Goal: Task Accomplishment & Management: Complete application form

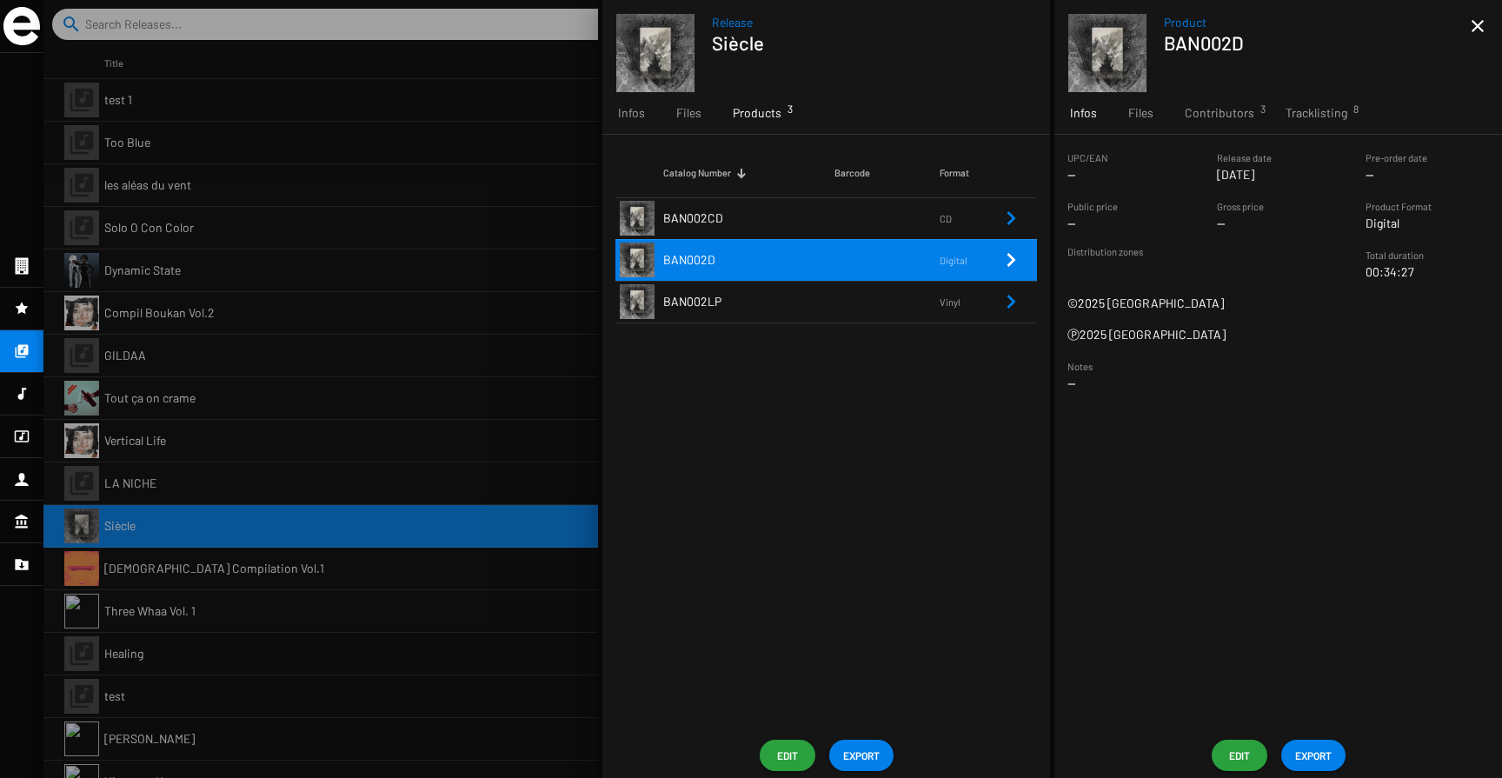
drag, startPoint x: 0, startPoint y: 0, endPoint x: 343, endPoint y: 117, distance: 362.1
click at [343, 117] on div at bounding box center [772, 389] width 1459 height 778
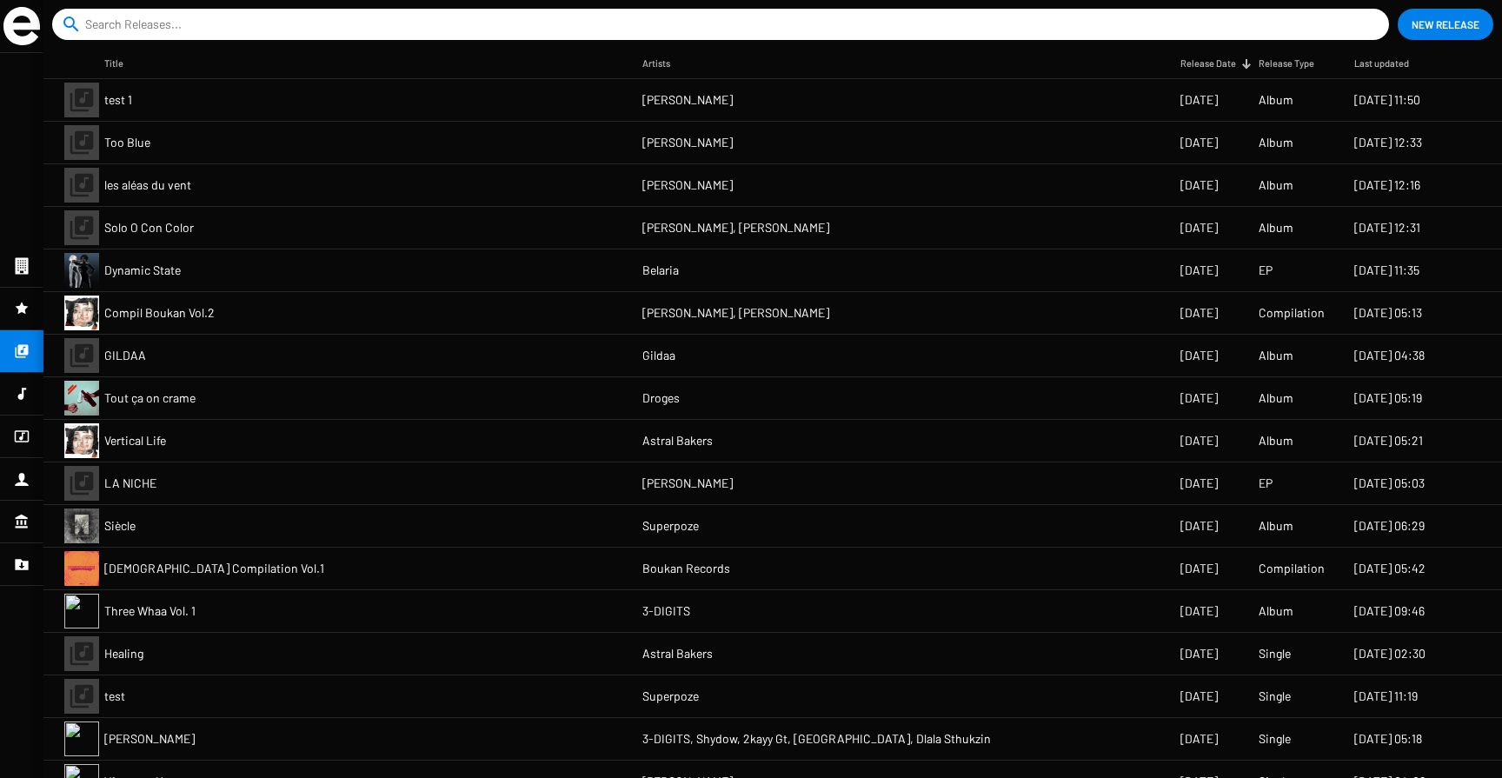
click at [806, 99] on mat-cell "[PERSON_NAME]" at bounding box center [911, 100] width 538 height 42
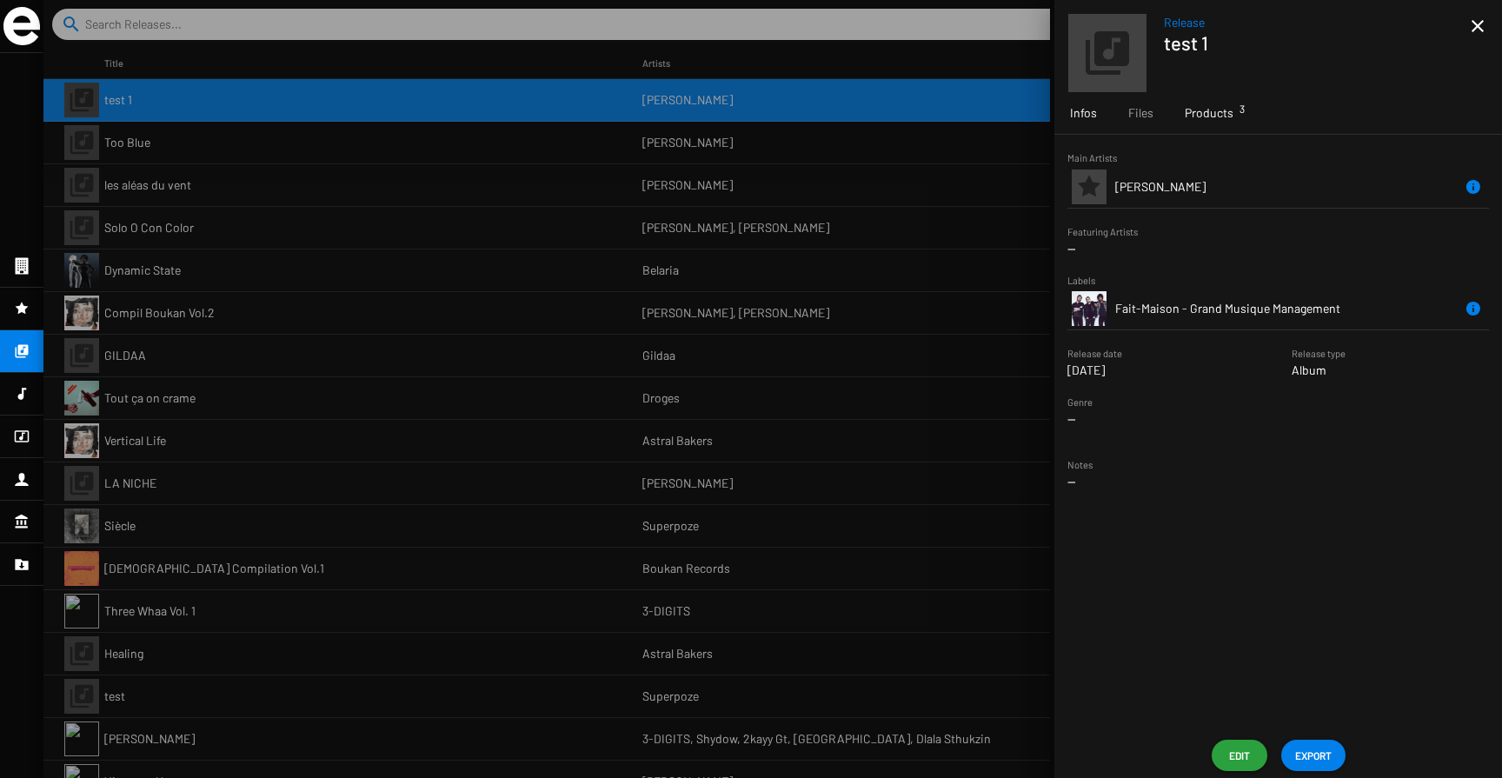
click at [1217, 107] on span "Products 3" at bounding box center [1209, 112] width 49 height 17
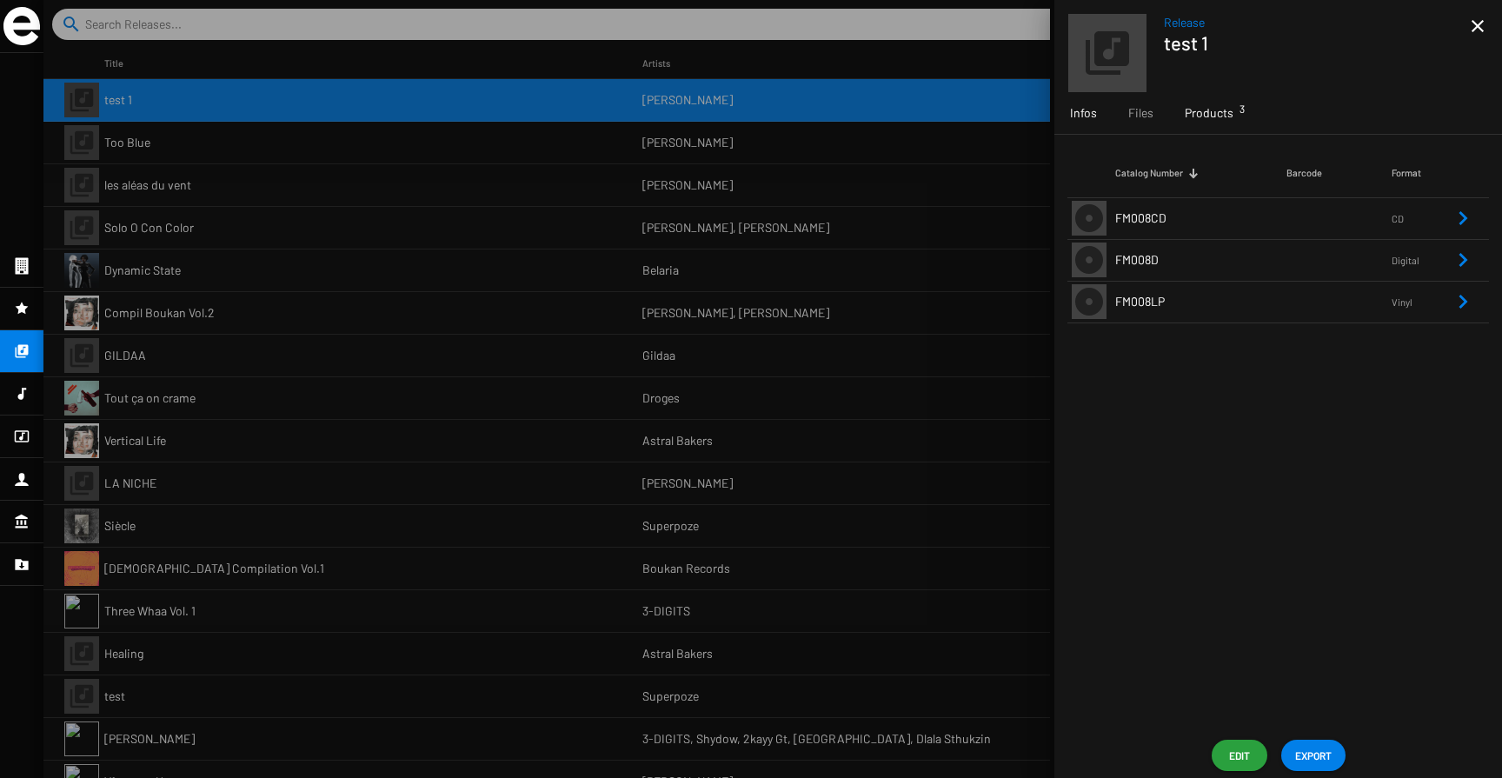
click at [1078, 114] on span "Infos" at bounding box center [1083, 112] width 27 height 17
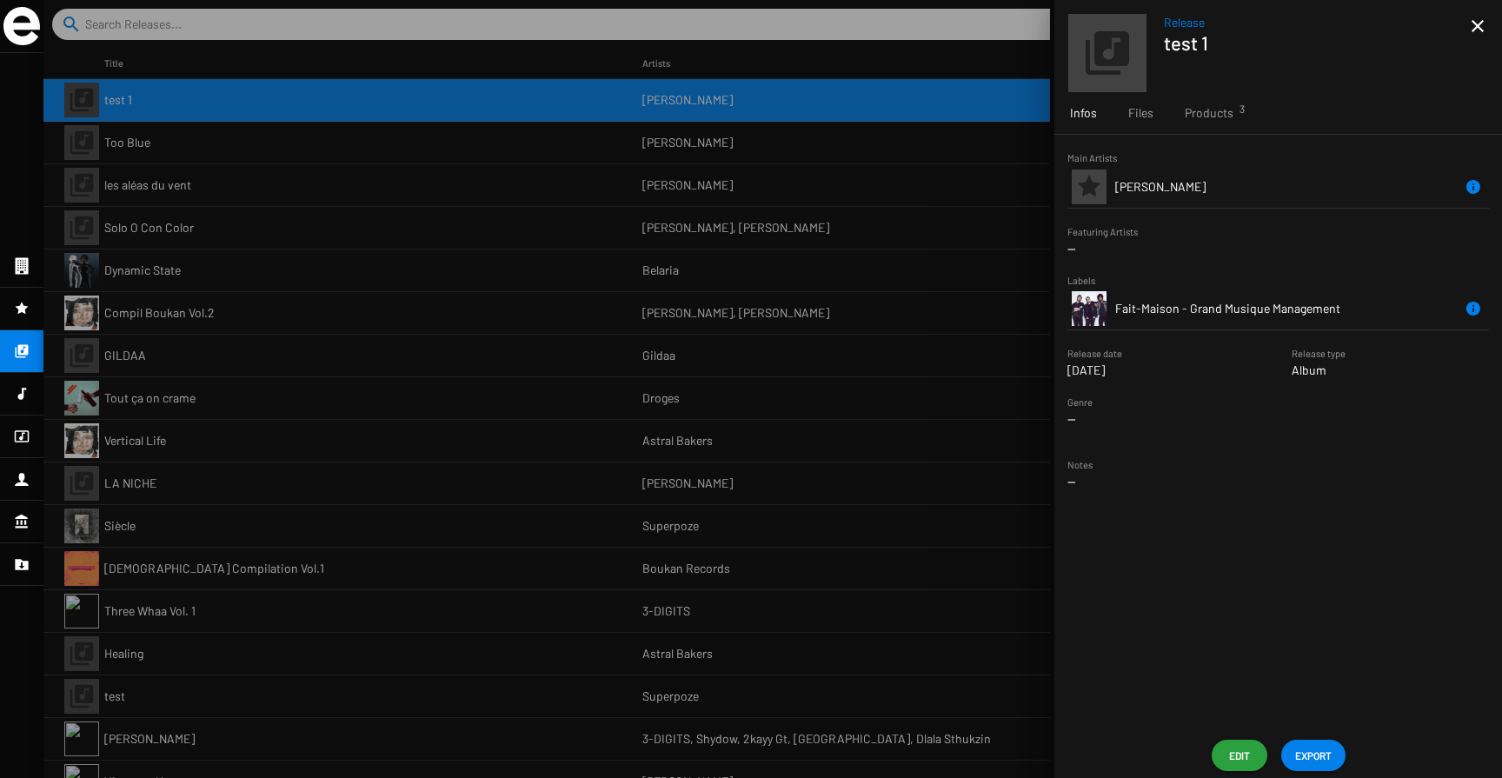
click at [871, 155] on div at bounding box center [772, 389] width 1459 height 778
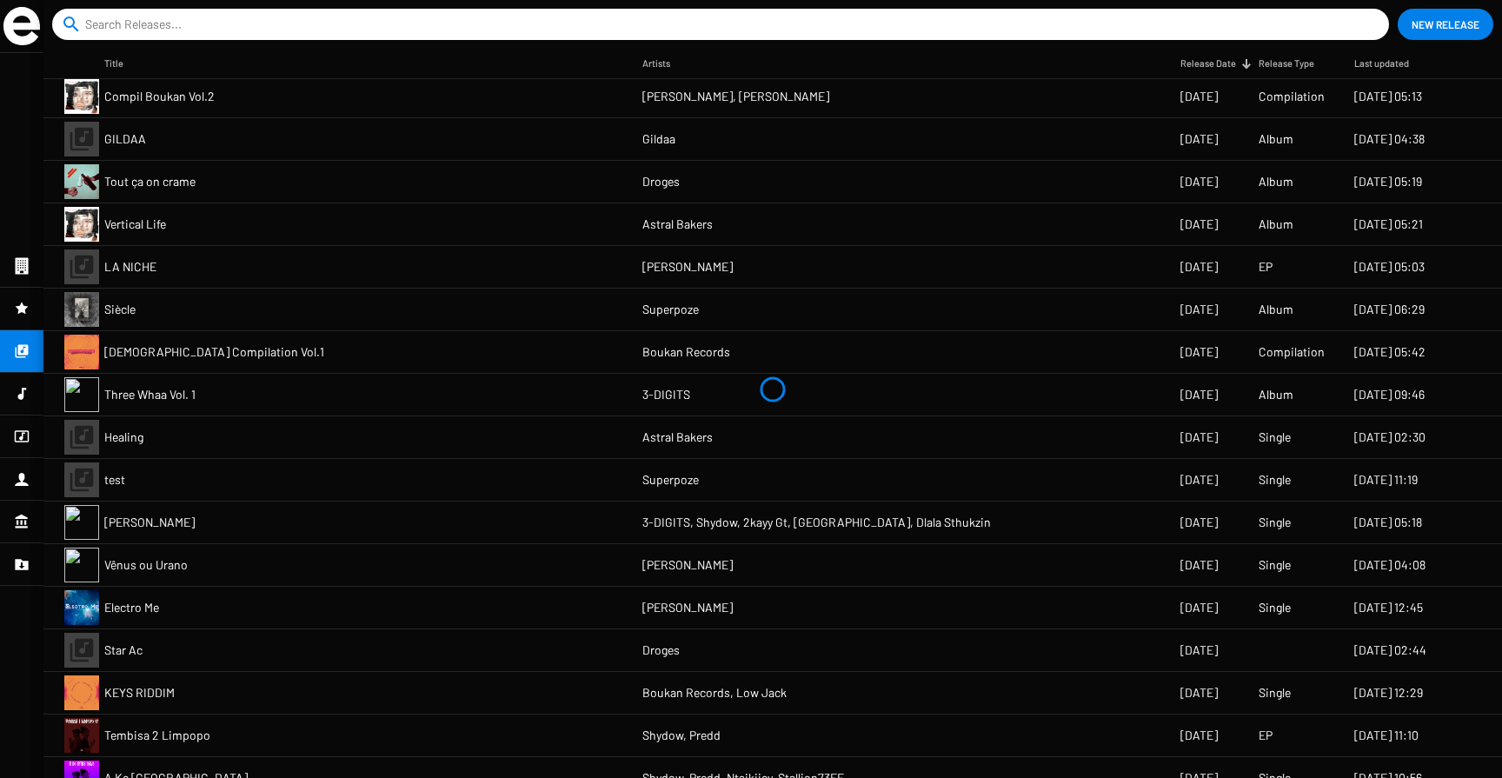
scroll to position [222, 0]
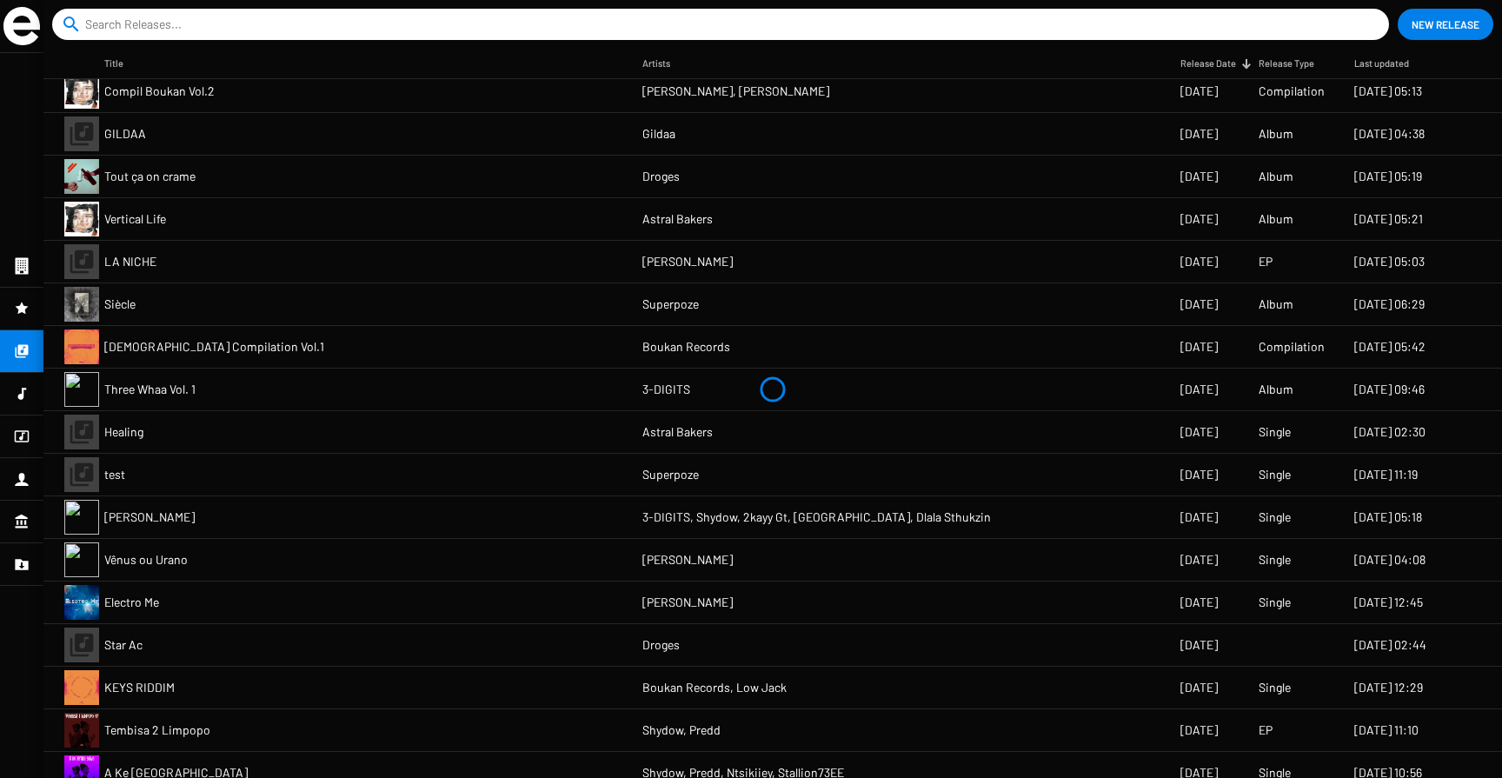
click at [977, 479] on mat-cell "Superpoze" at bounding box center [911, 475] width 538 height 42
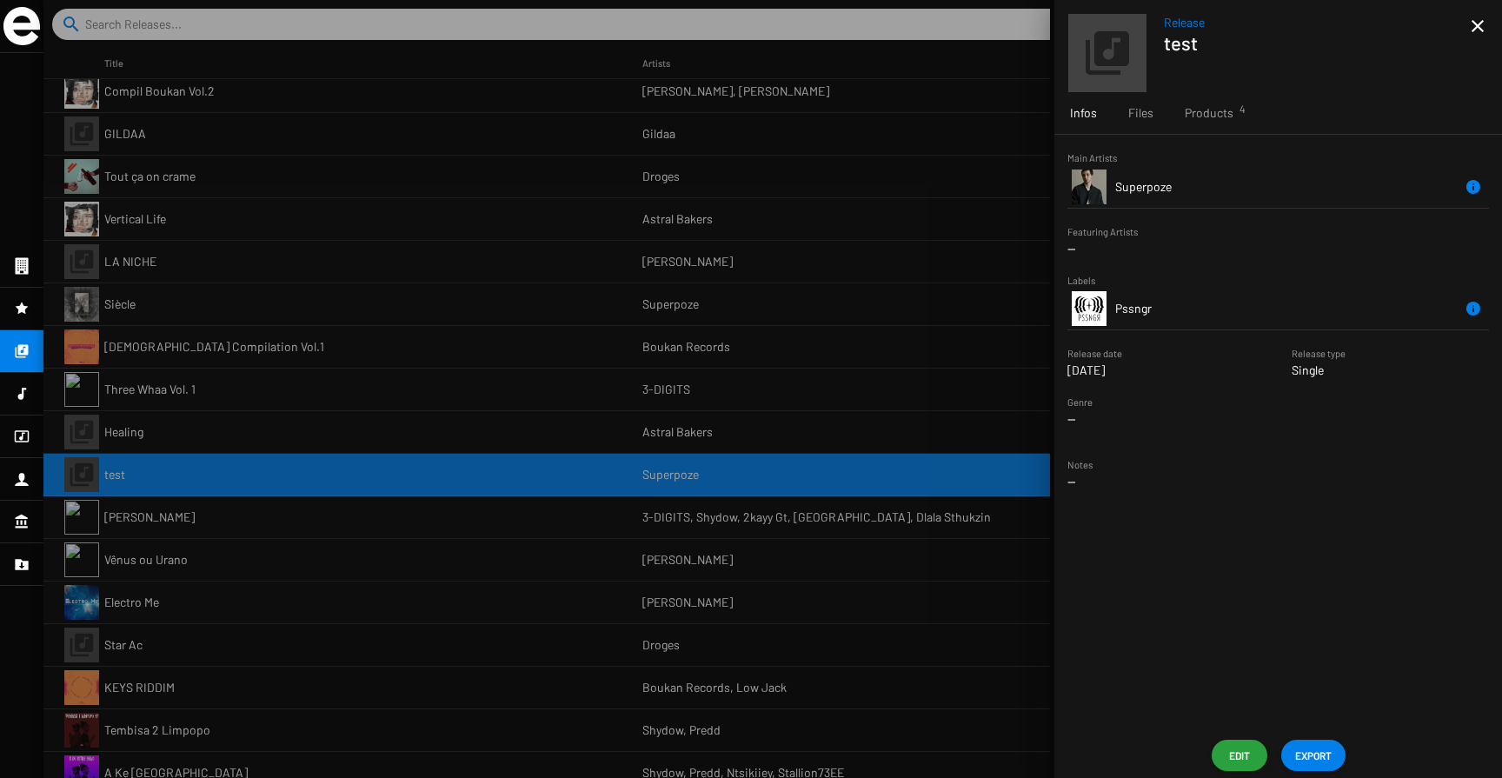
click at [1476, 20] on mat-icon "close" at bounding box center [1477, 26] width 21 height 21
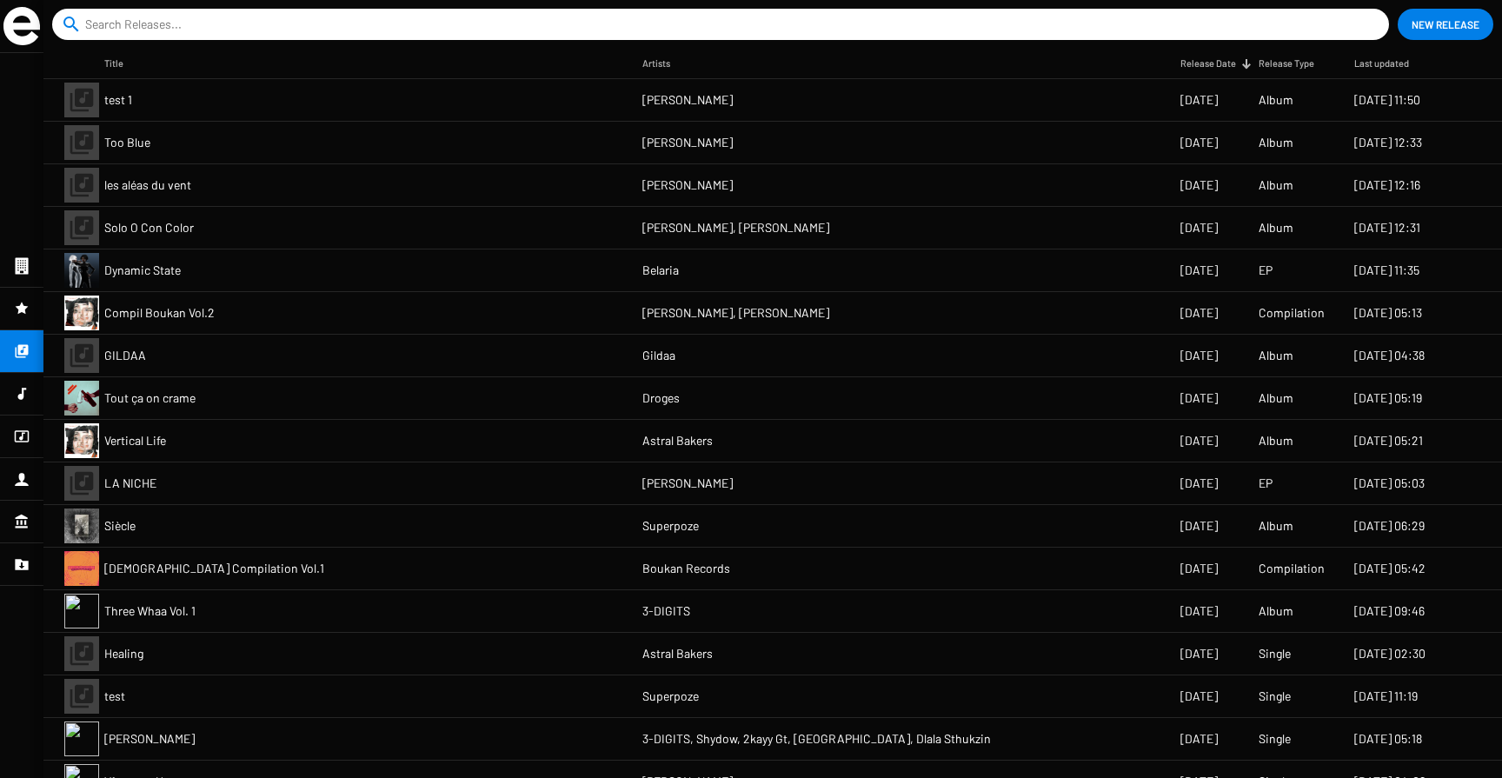
click at [1434, 32] on span "New Release" at bounding box center [1446, 24] width 68 height 31
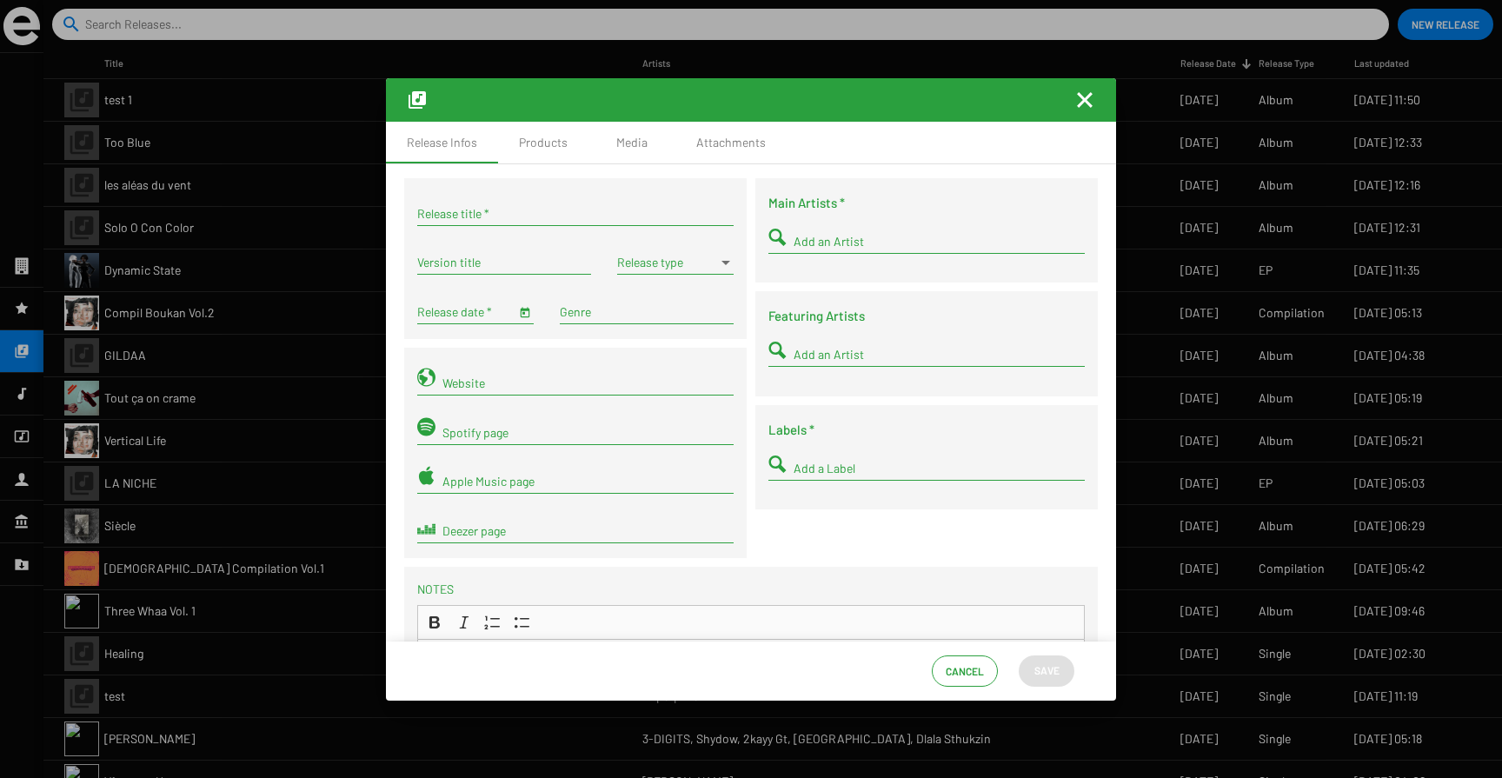
click at [460, 207] on input "Release title *" at bounding box center [575, 214] width 316 height 14
type input "Botucatu"
click at [499, 316] on input "Release date *" at bounding box center [466, 312] width 98 height 14
click at [520, 316] on span "Open calendar" at bounding box center [525, 311] width 12 height 15
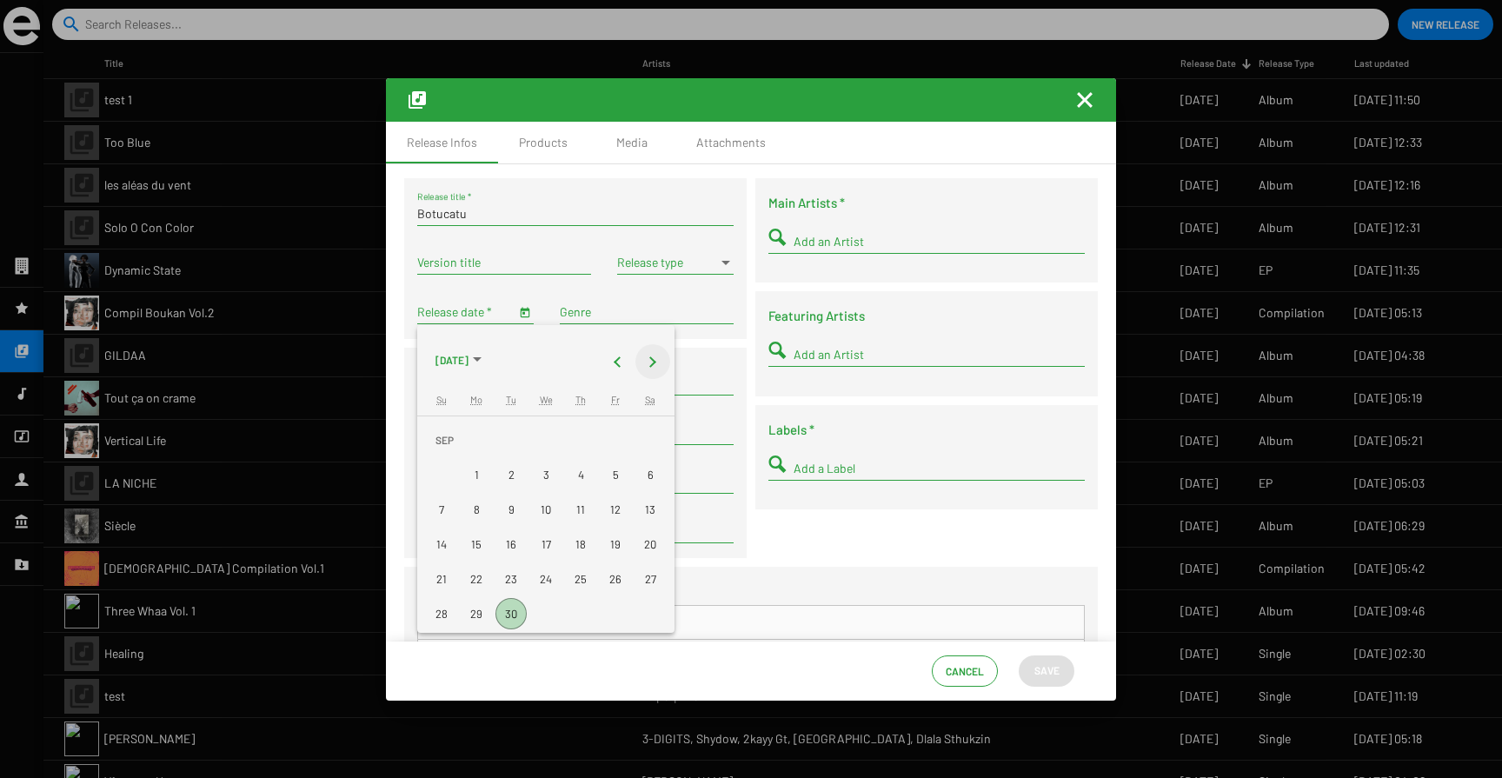
click at [650, 356] on button "Next month" at bounding box center [652, 361] width 35 height 35
click at [615, 541] on div "24" at bounding box center [615, 544] width 31 height 31
type input "10/24/2025"
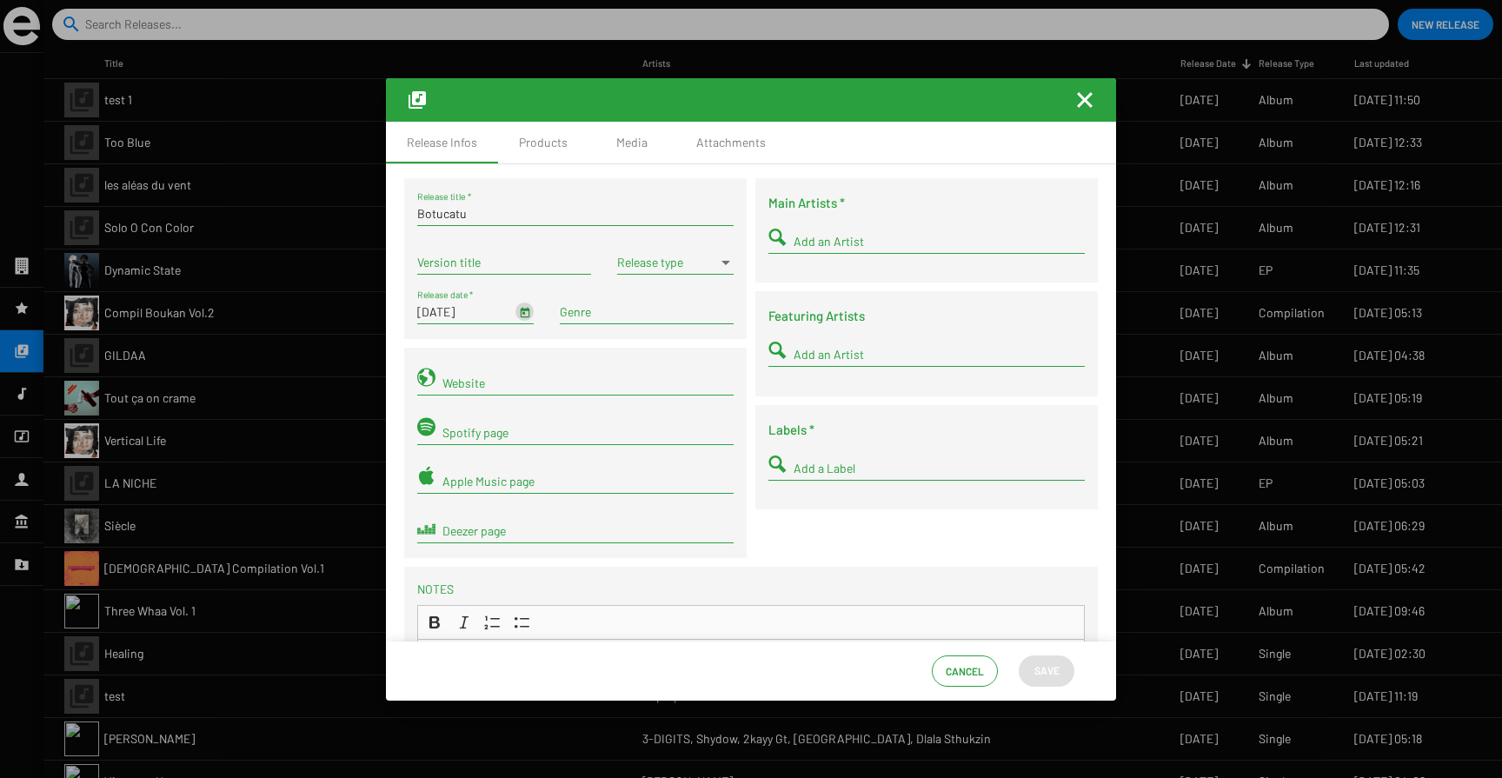
click at [630, 264] on span at bounding box center [667, 263] width 101 height 14
click at [630, 264] on span "Single" at bounding box center [673, 263] width 116 height 37
click at [847, 235] on input "Add an Artist" at bounding box center [939, 242] width 291 height 14
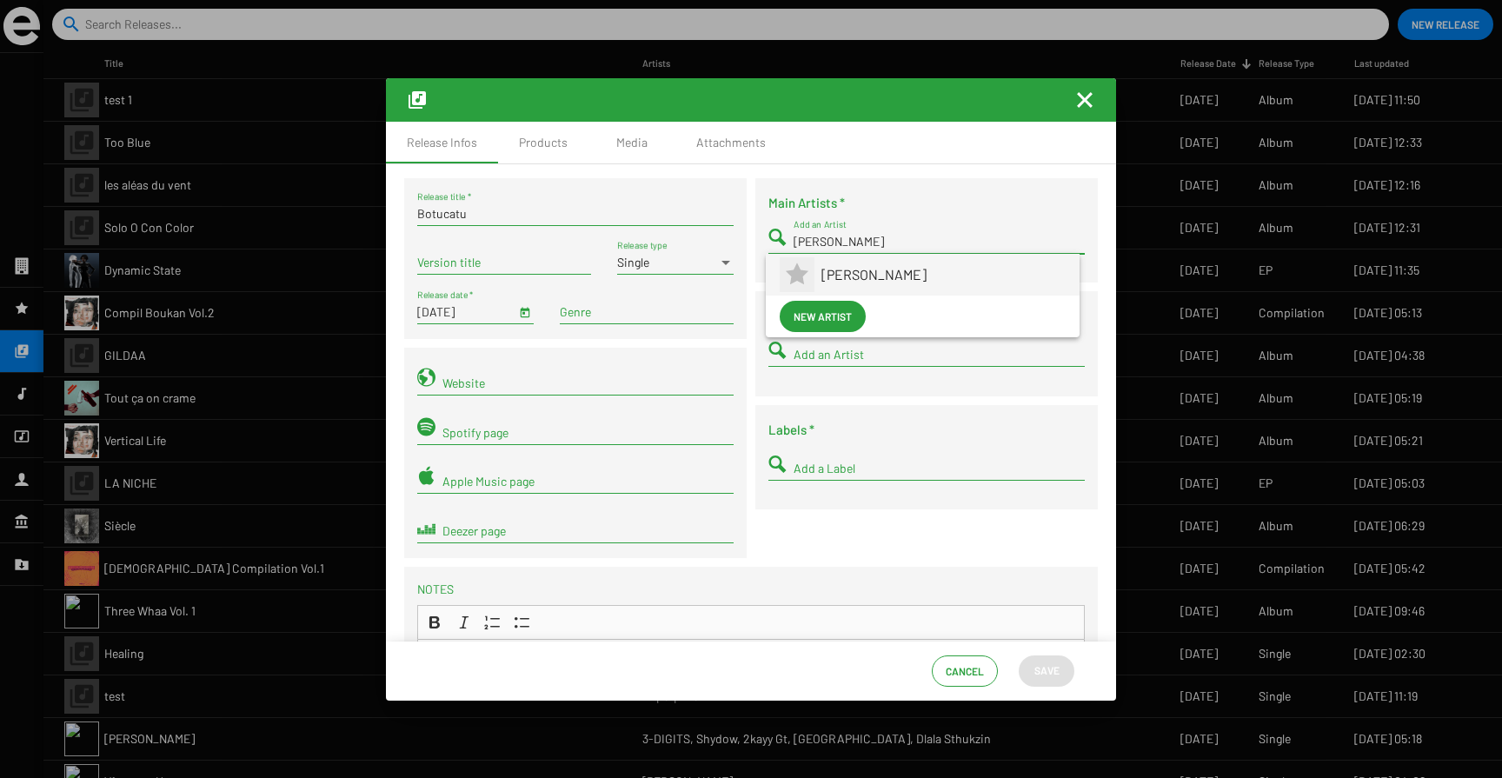
type input "[PERSON_NAME]"
click at [851, 277] on span "[PERSON_NAME]" at bounding box center [944, 275] width 244 height 42
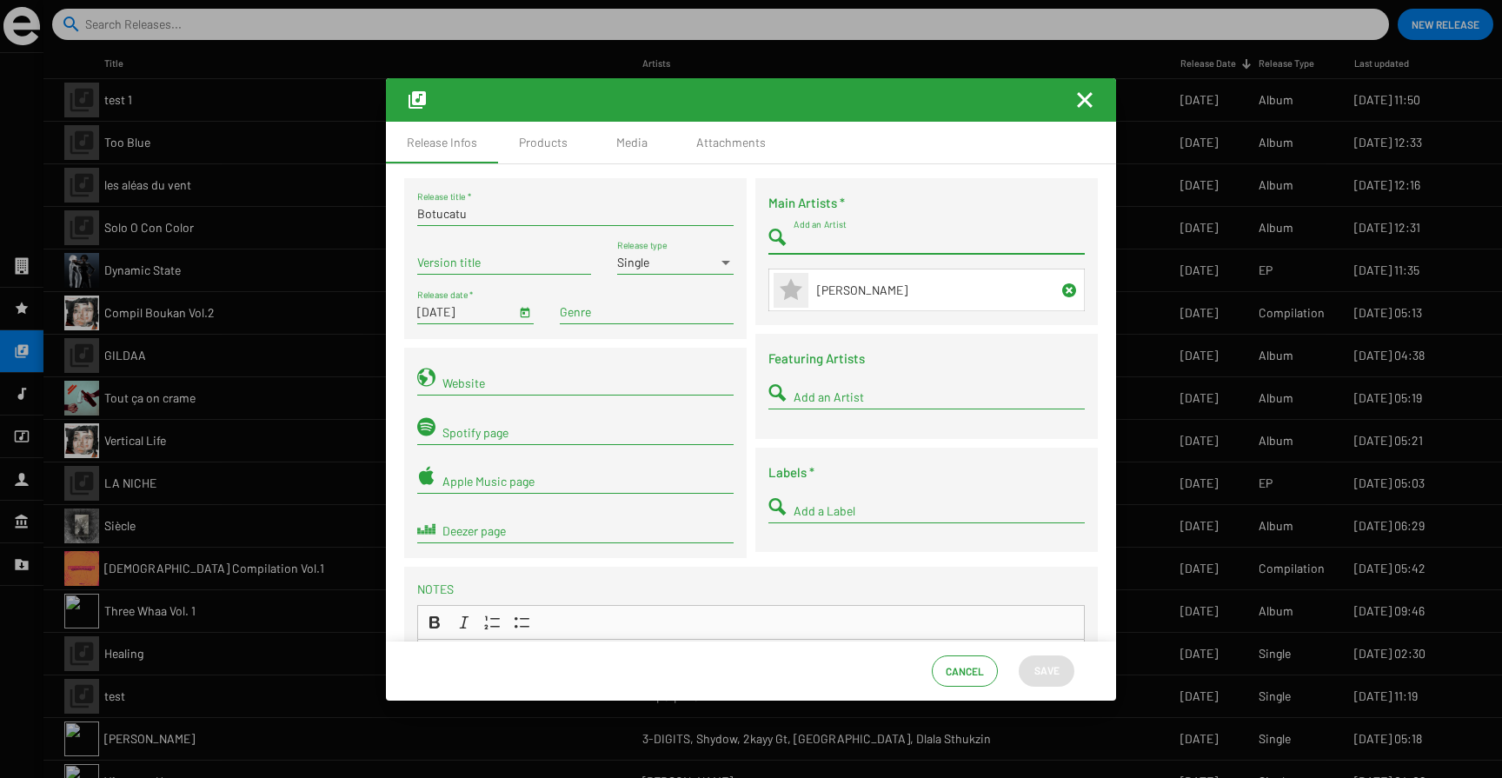
click at [824, 516] on input "Add a Label" at bounding box center [939, 511] width 291 height 14
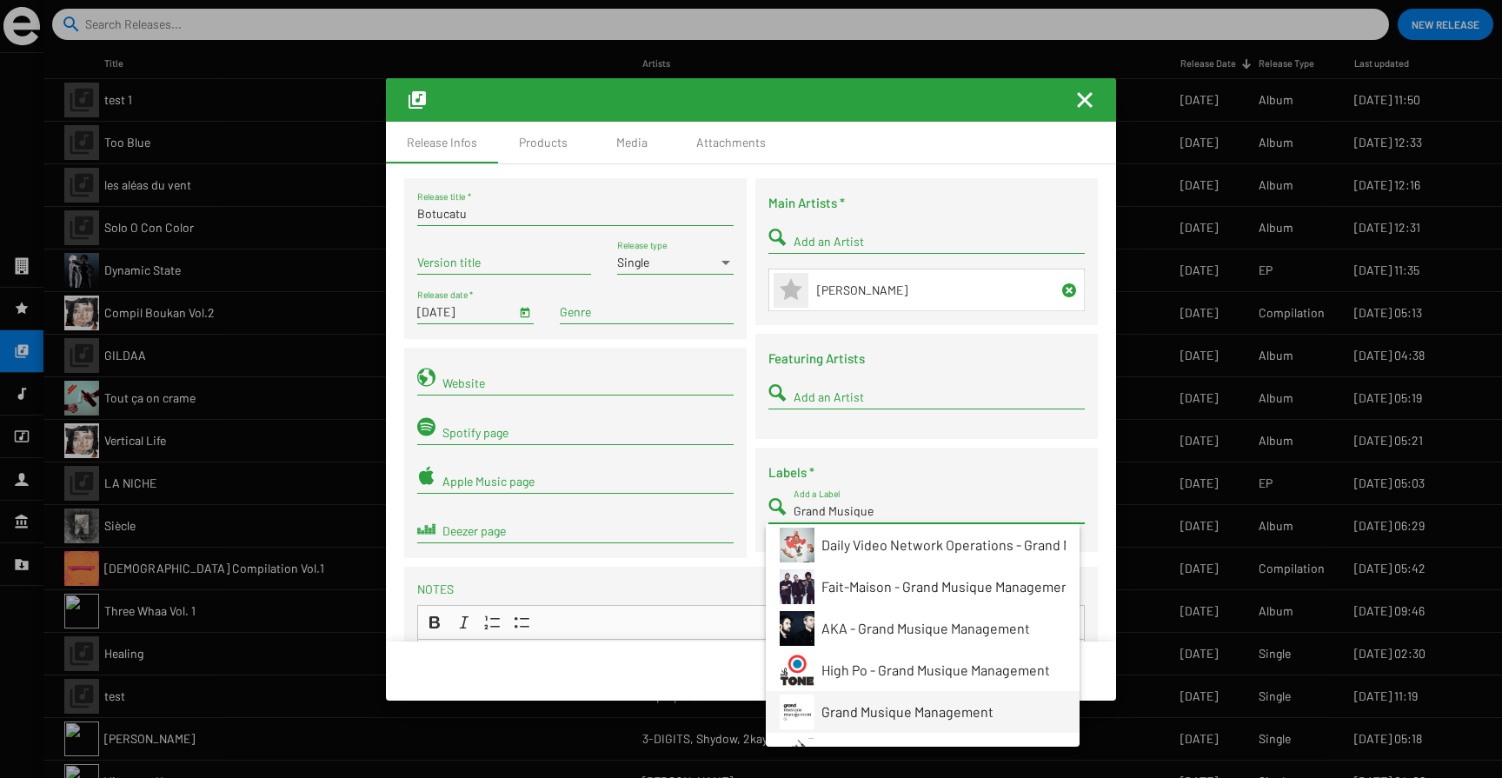
type input "Grand Musique"
click at [875, 705] on span "Grand Musique Management" at bounding box center [944, 712] width 244 height 42
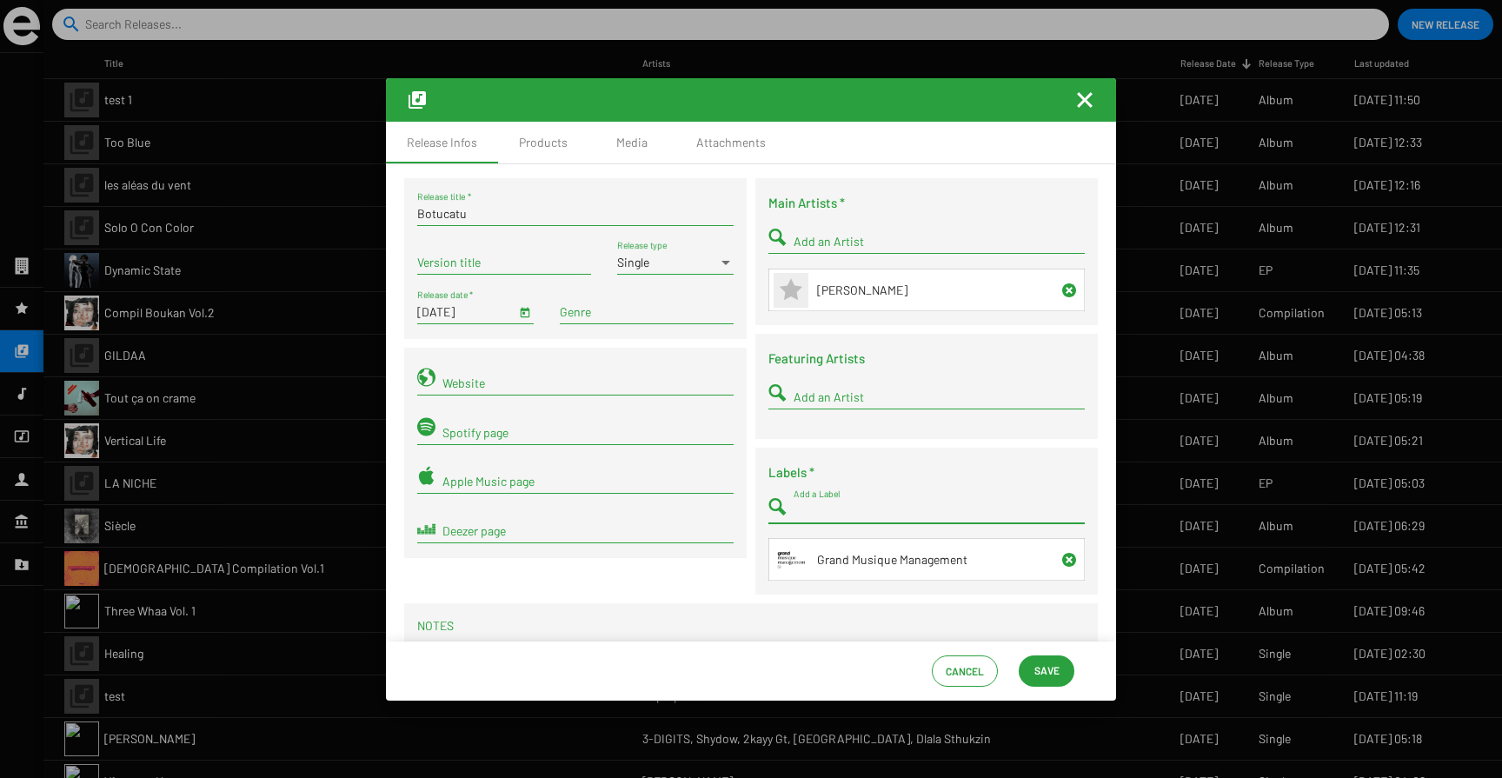
click at [1036, 678] on span "Save" at bounding box center [1047, 670] width 25 height 31
click at [1052, 665] on span "Save" at bounding box center [1047, 670] width 25 height 31
click at [523, 151] on div "Products" at bounding box center [543, 143] width 90 height 42
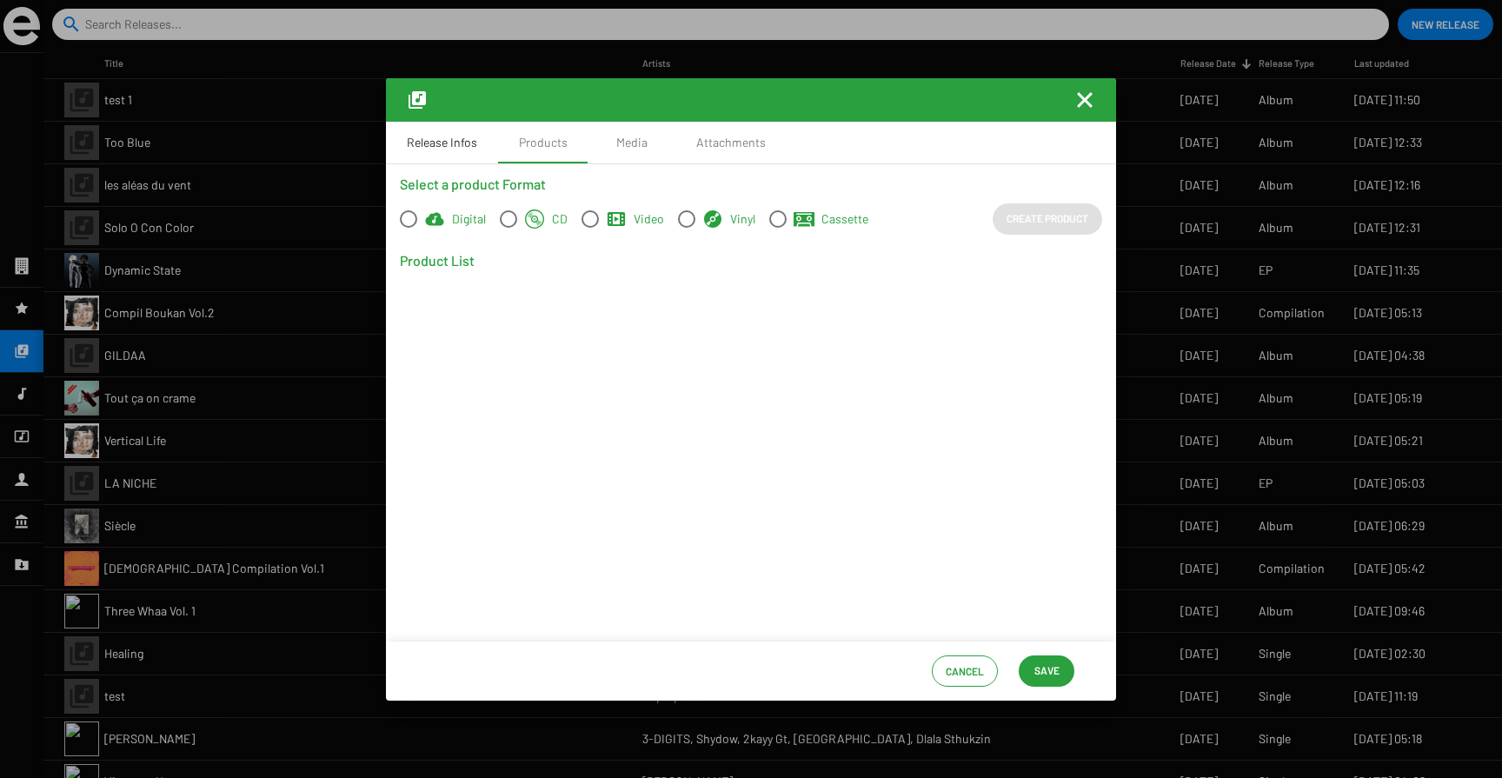
click at [460, 148] on div "Release Infos" at bounding box center [442, 142] width 70 height 17
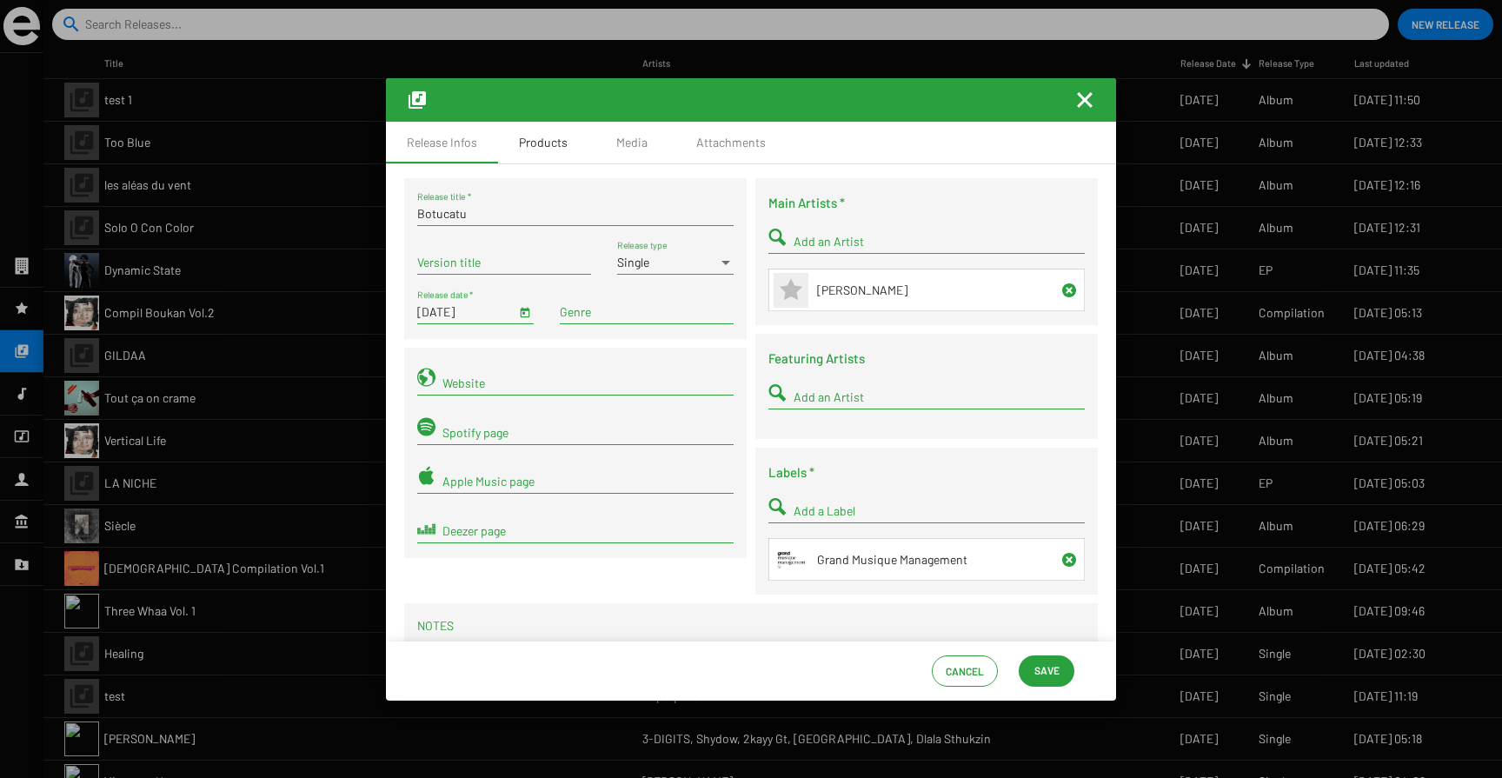
click at [545, 143] on div "Products" at bounding box center [543, 142] width 49 height 17
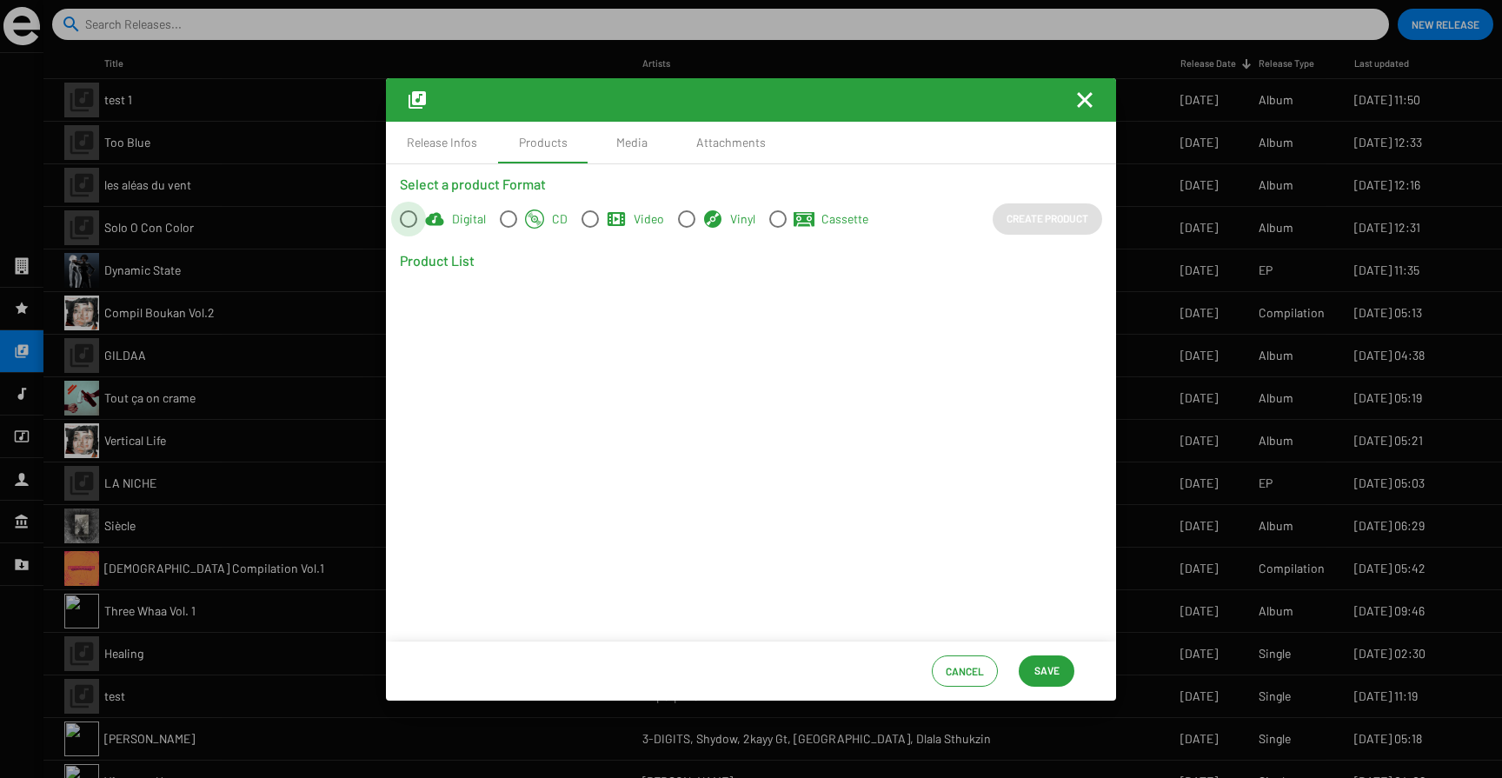
click at [405, 216] on span at bounding box center [408, 218] width 17 height 17
click at [408, 228] on input "Digital" at bounding box center [408, 228] width 1 height 1
radio input "true"
click at [1063, 217] on span "Create Product" at bounding box center [1048, 218] width 82 height 31
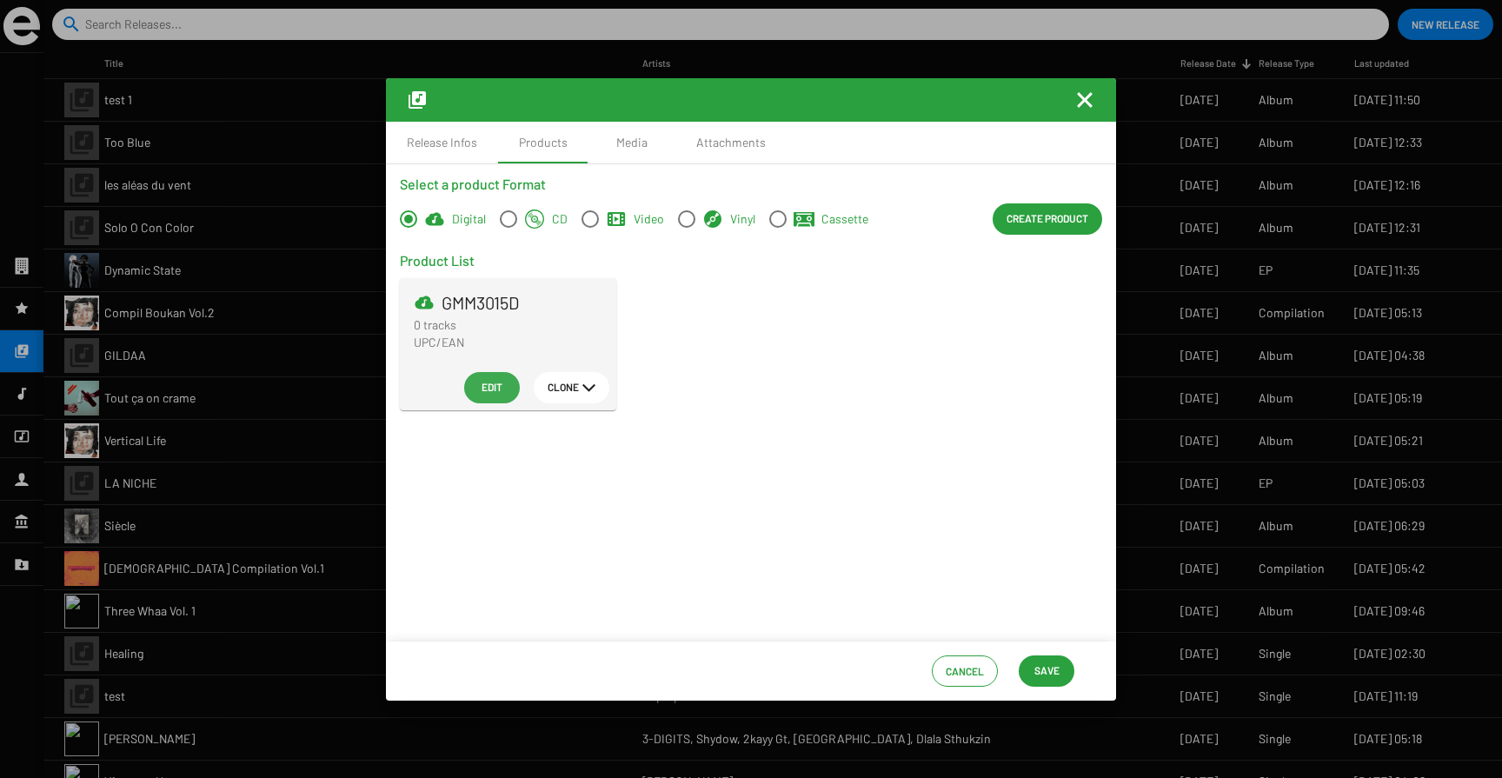
click at [501, 394] on span "Edit" at bounding box center [492, 386] width 28 height 31
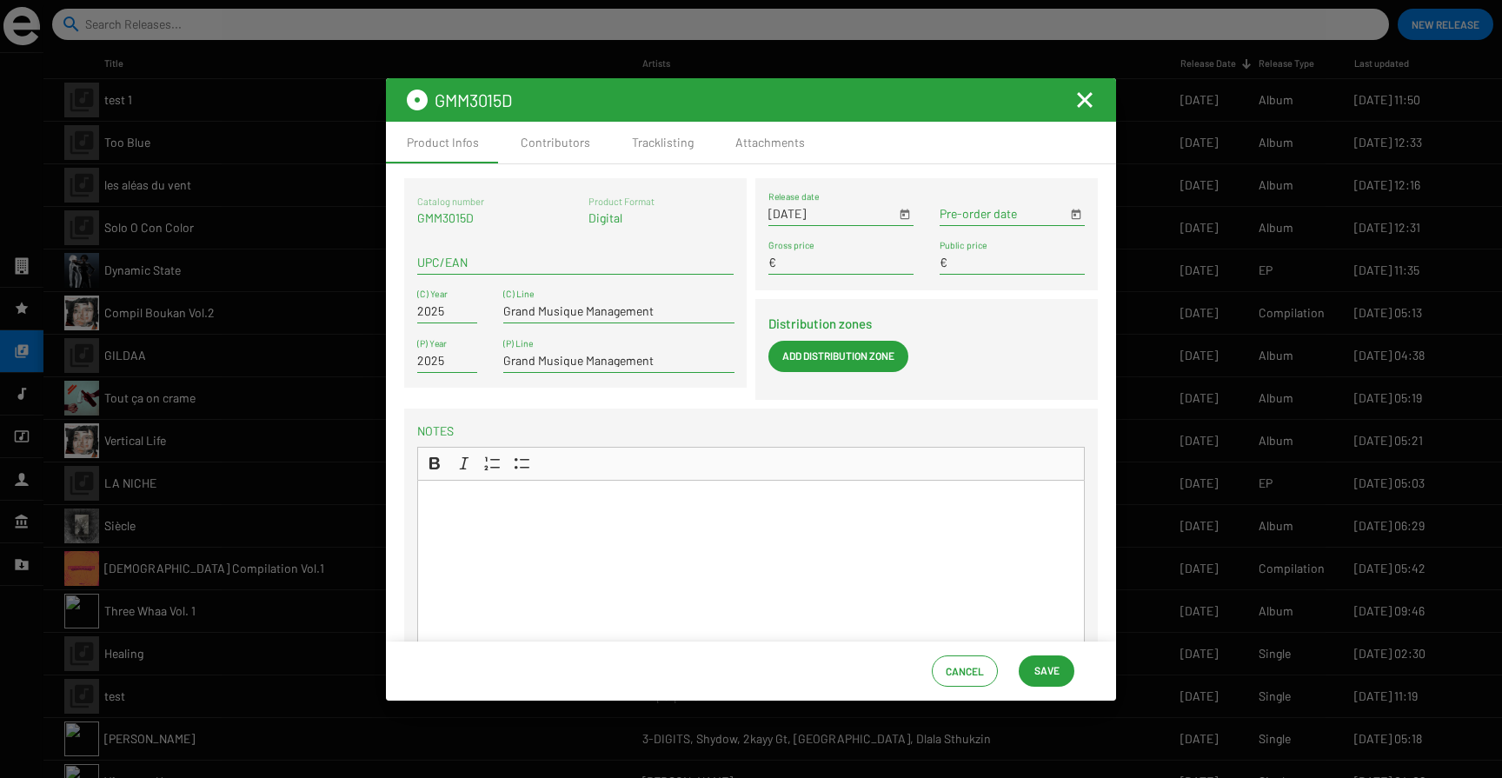
click at [436, 267] on input "UPC/EAN" at bounding box center [575, 263] width 316 height 14
paste input "3663729407474"
type input "3663729407474"
click at [1057, 682] on span "Save" at bounding box center [1047, 670] width 25 height 31
click at [558, 144] on div "Contributors" at bounding box center [556, 142] width 70 height 17
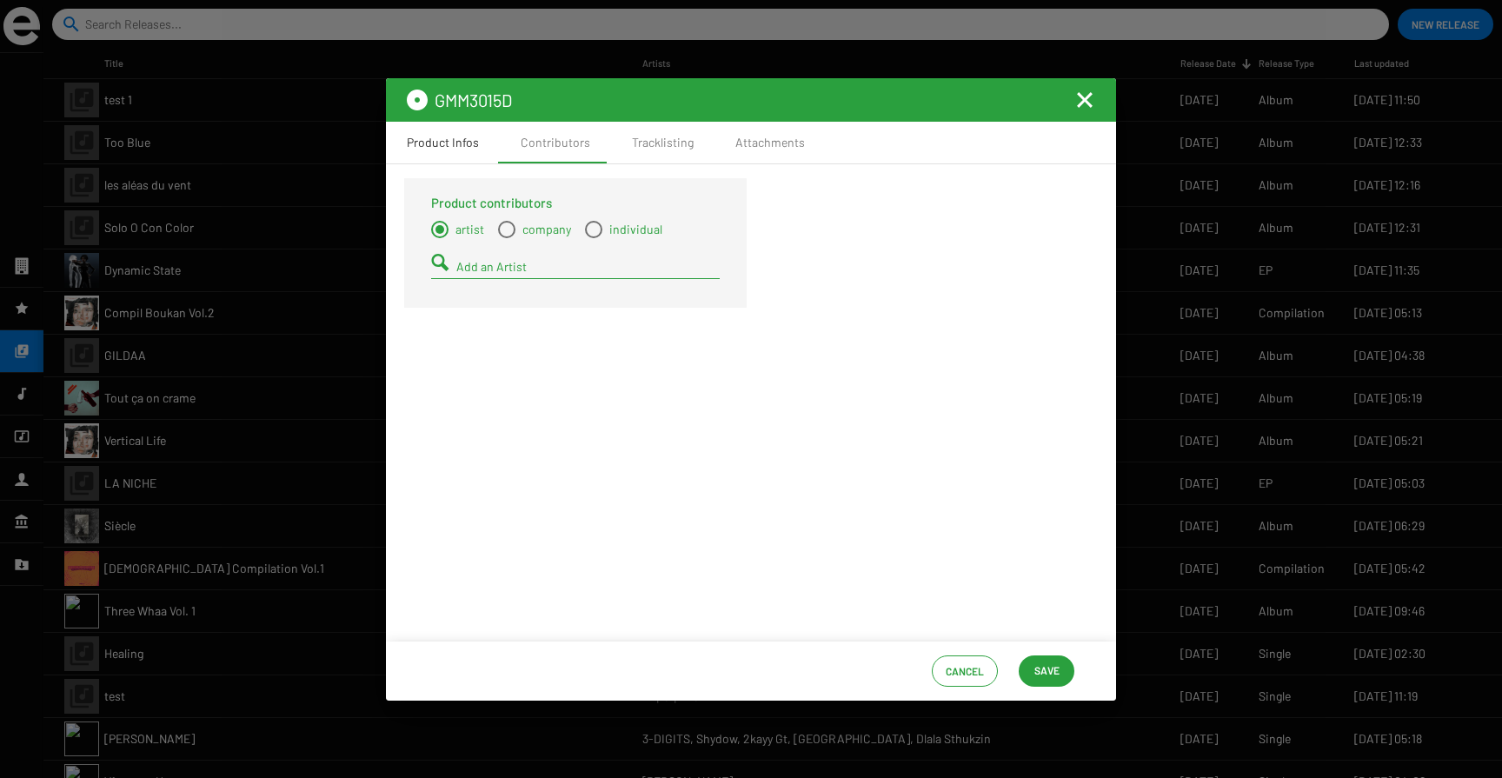
click at [459, 152] on div "Product Infos" at bounding box center [443, 143] width 114 height 42
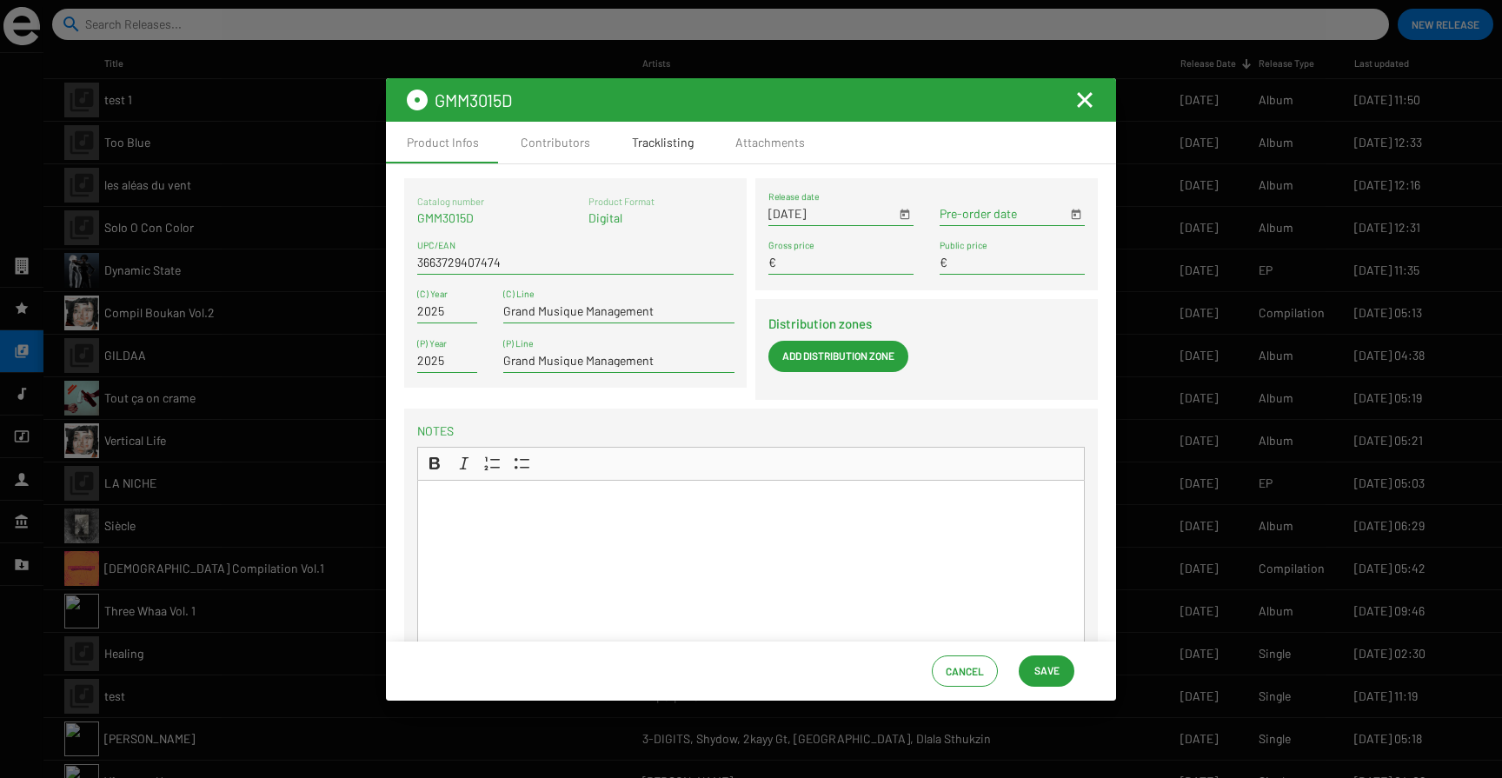
click at [652, 144] on div "Tracklisting" at bounding box center [663, 142] width 62 height 17
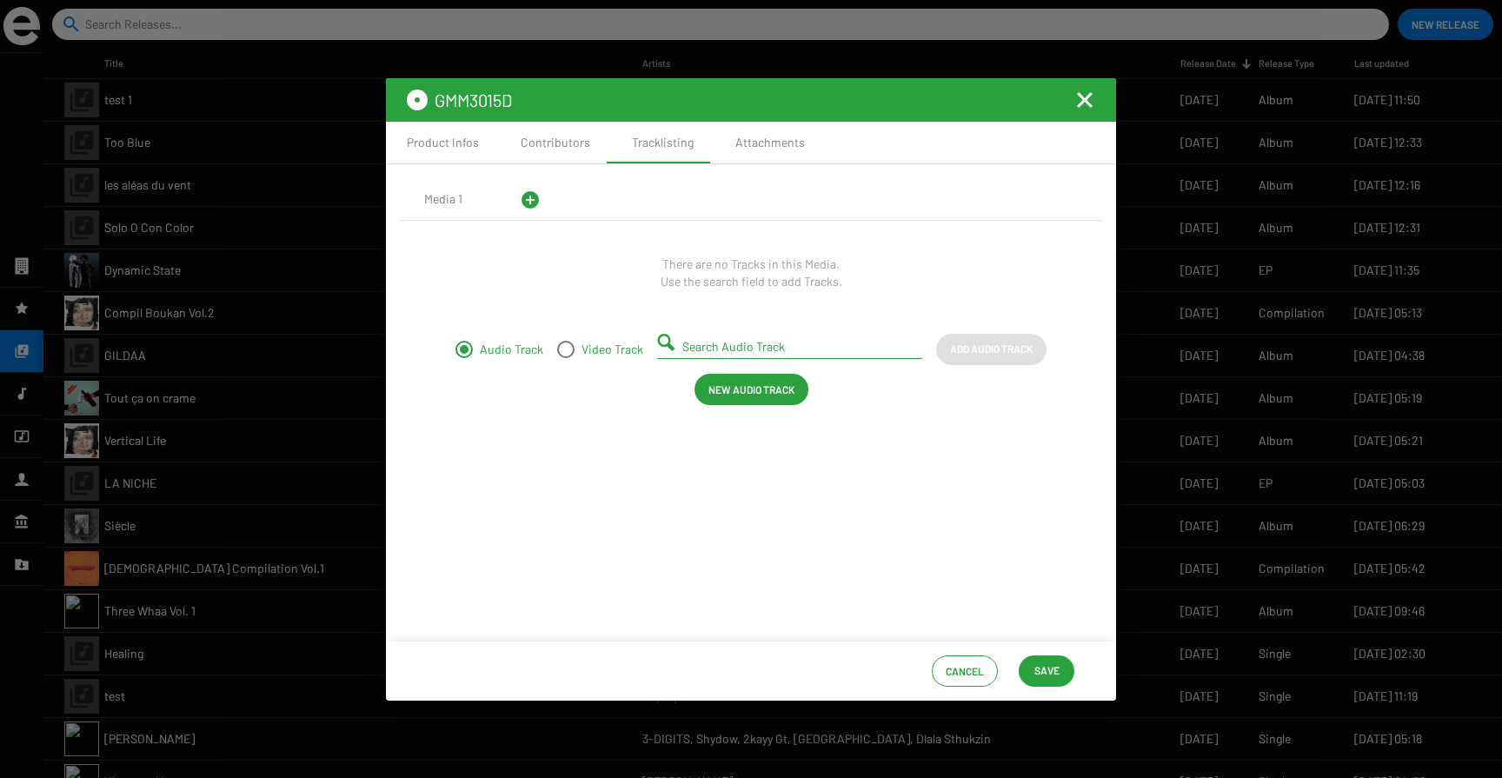
click at [751, 399] on span "New Audio Track" at bounding box center [752, 389] width 86 height 31
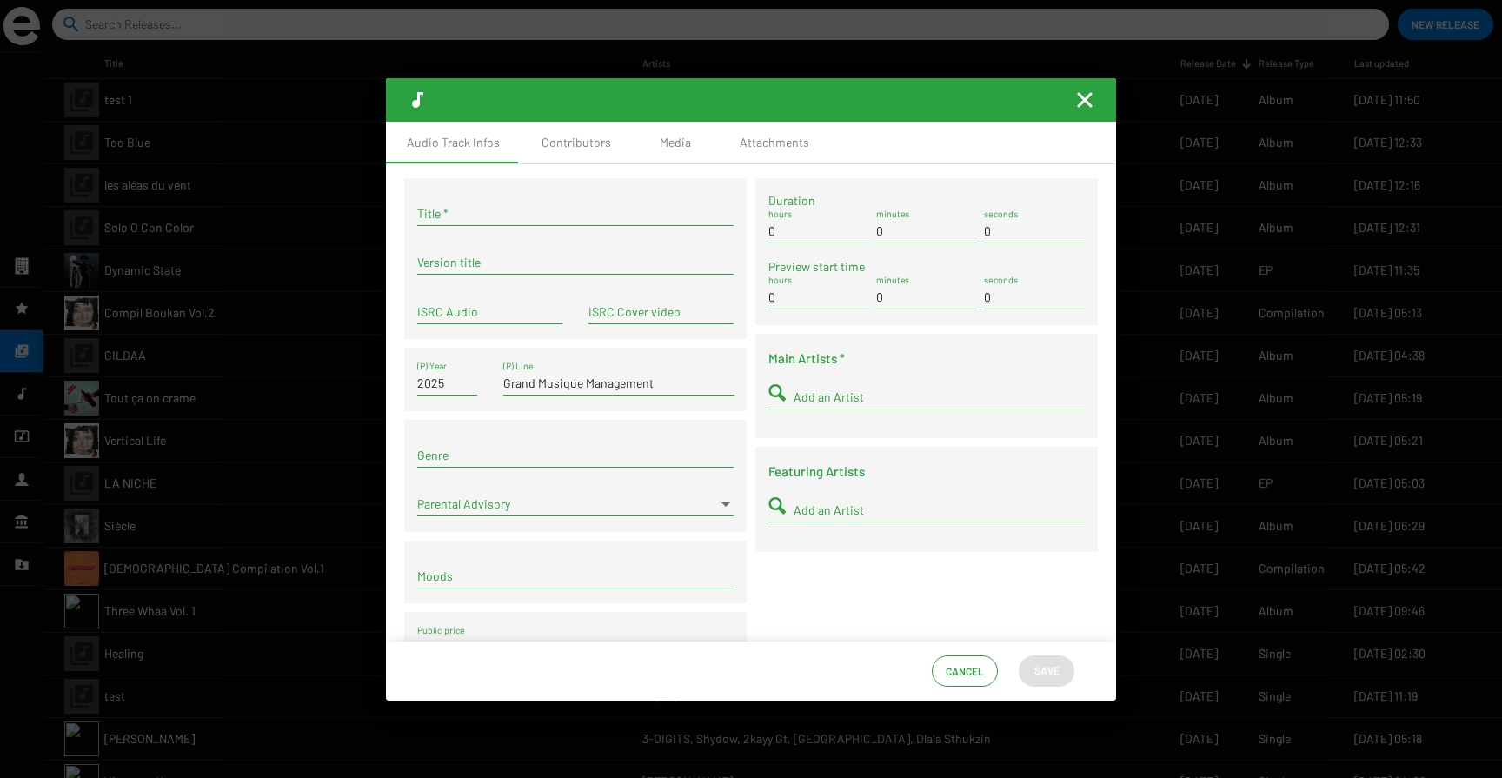
click at [489, 213] on input "Title *" at bounding box center [575, 214] width 316 height 14
type input "Botucatu"
click at [513, 328] on div "ISRC Audio" at bounding box center [489, 315] width 145 height 50
click at [503, 314] on input "ISRC Audio" at bounding box center [489, 312] width 145 height 14
paste input "FR-9W1-25-29058"
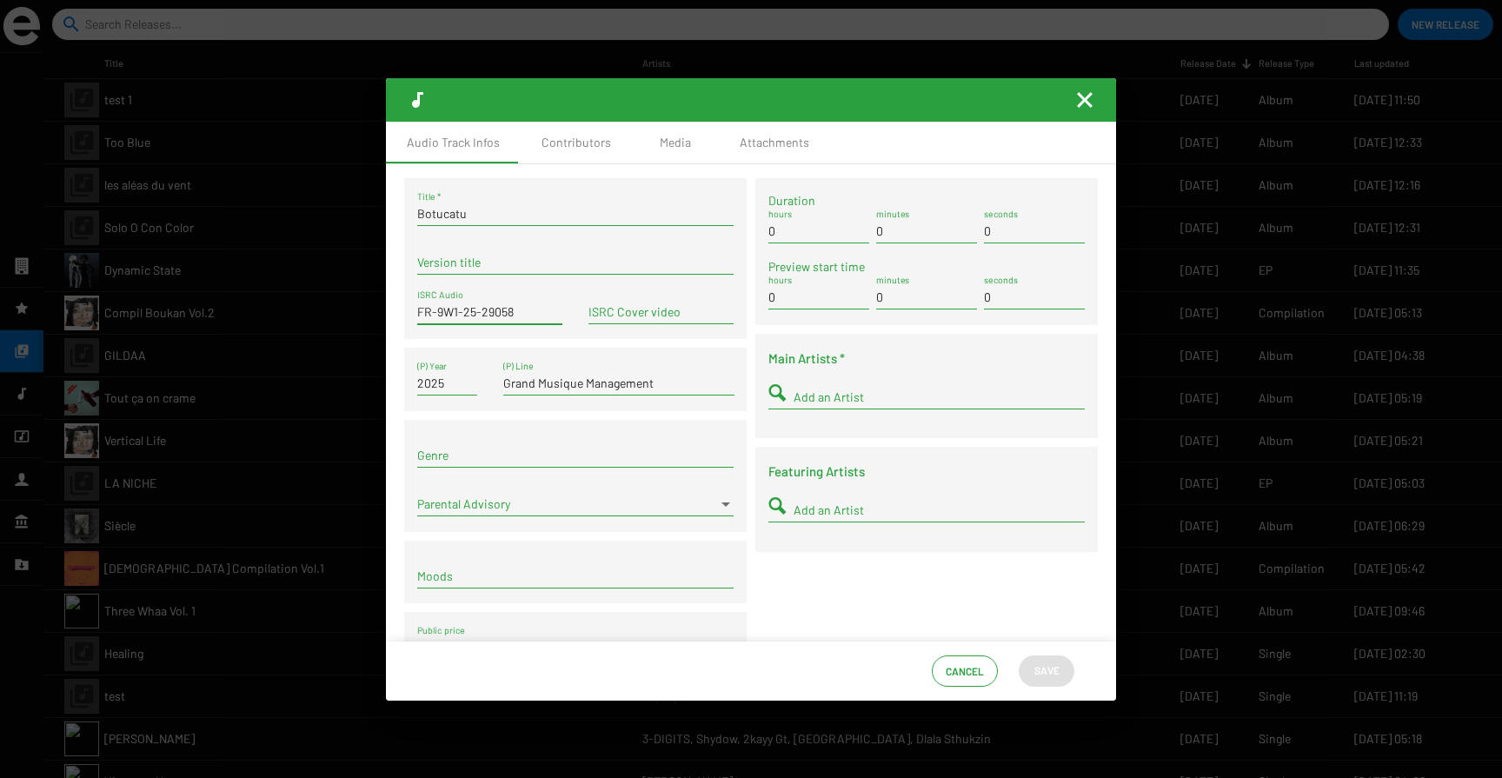
type input "FR-9W1-25-29058"
click at [800, 396] on input "Add an Artist" at bounding box center [939, 397] width 291 height 14
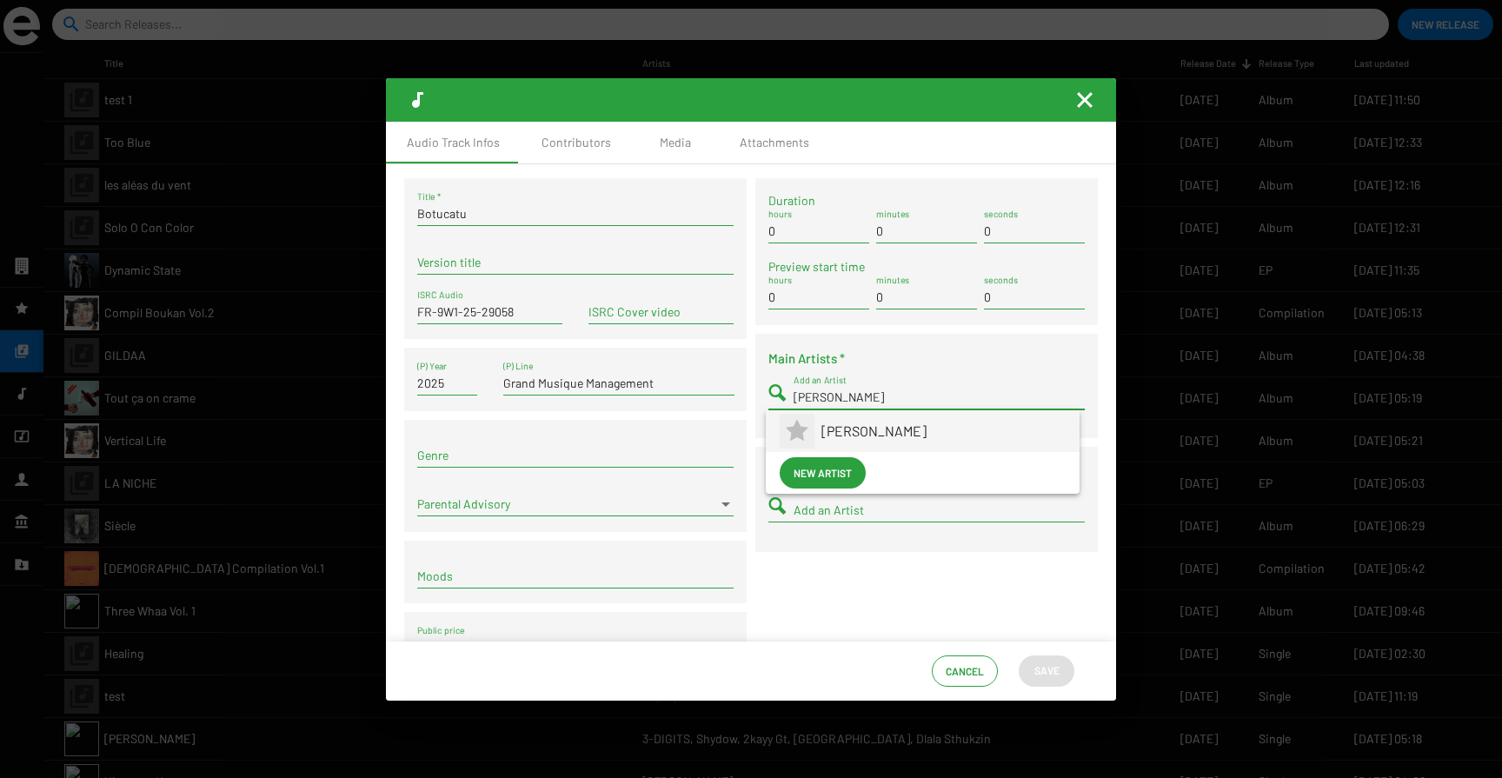
type input "Tom Ri"
click at [848, 430] on span "[PERSON_NAME]" at bounding box center [944, 431] width 244 height 42
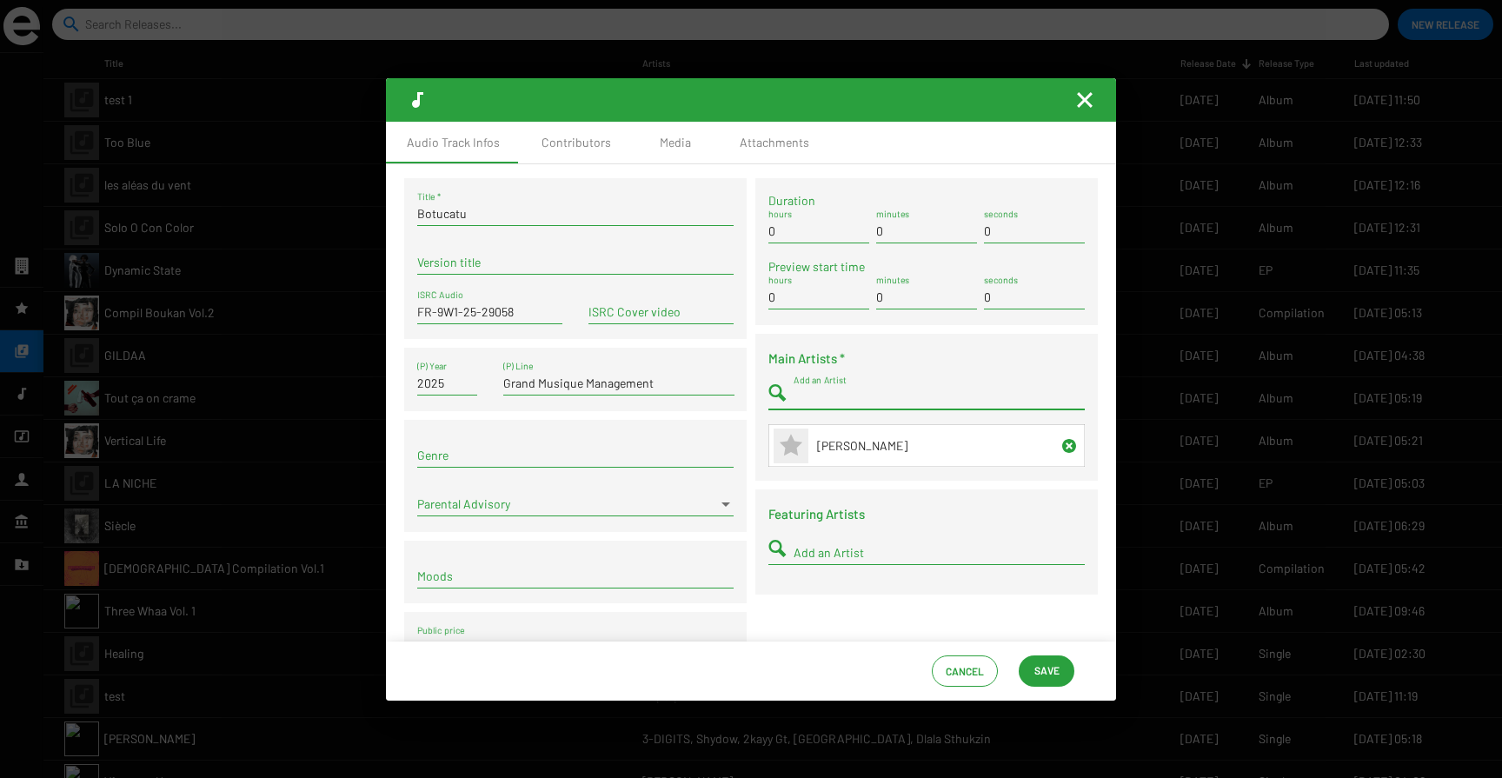
click at [1035, 667] on span "Save" at bounding box center [1047, 670] width 25 height 31
click at [752, 150] on div "Attachments" at bounding box center [775, 142] width 70 height 17
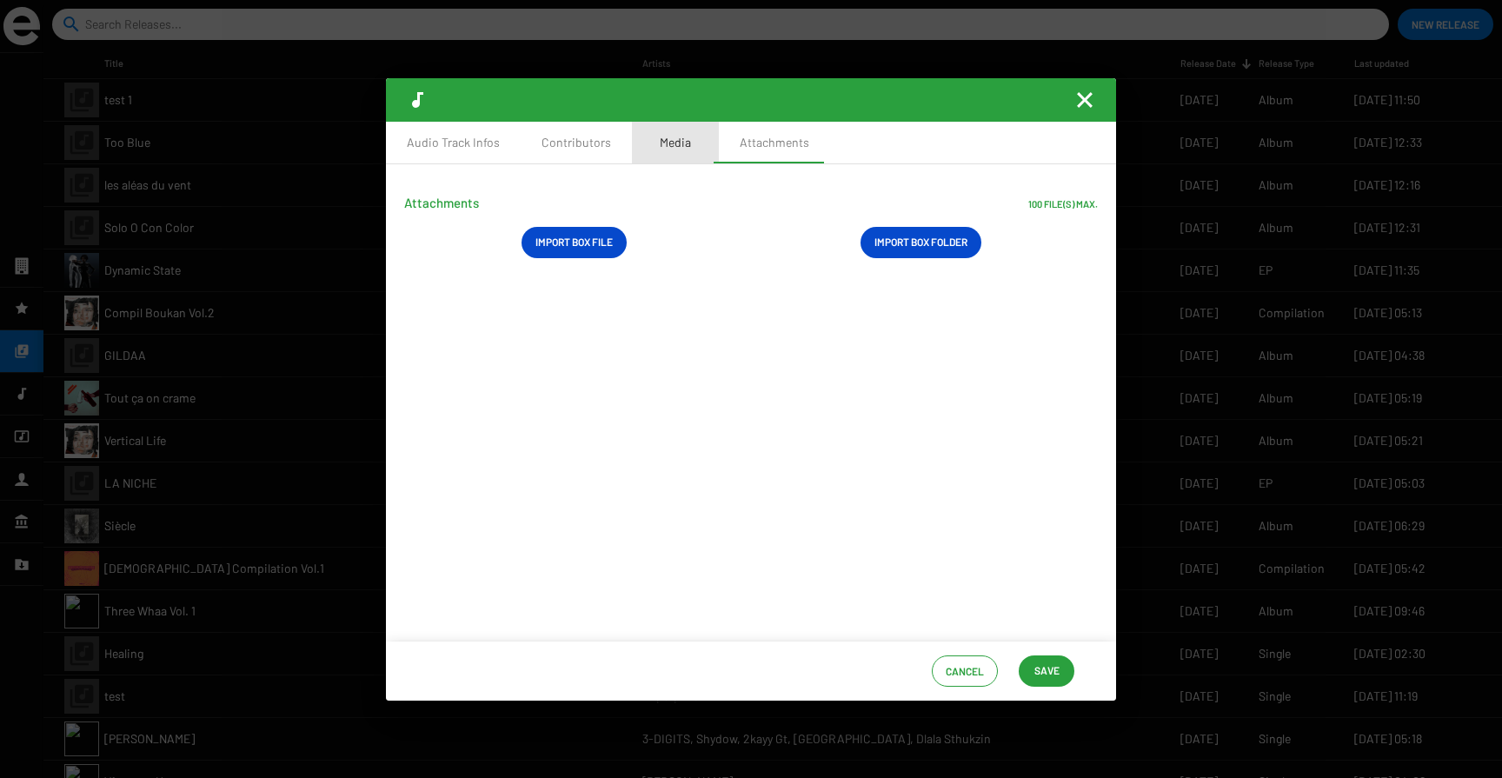
click at [699, 150] on div "Media" at bounding box center [675, 143] width 87 height 42
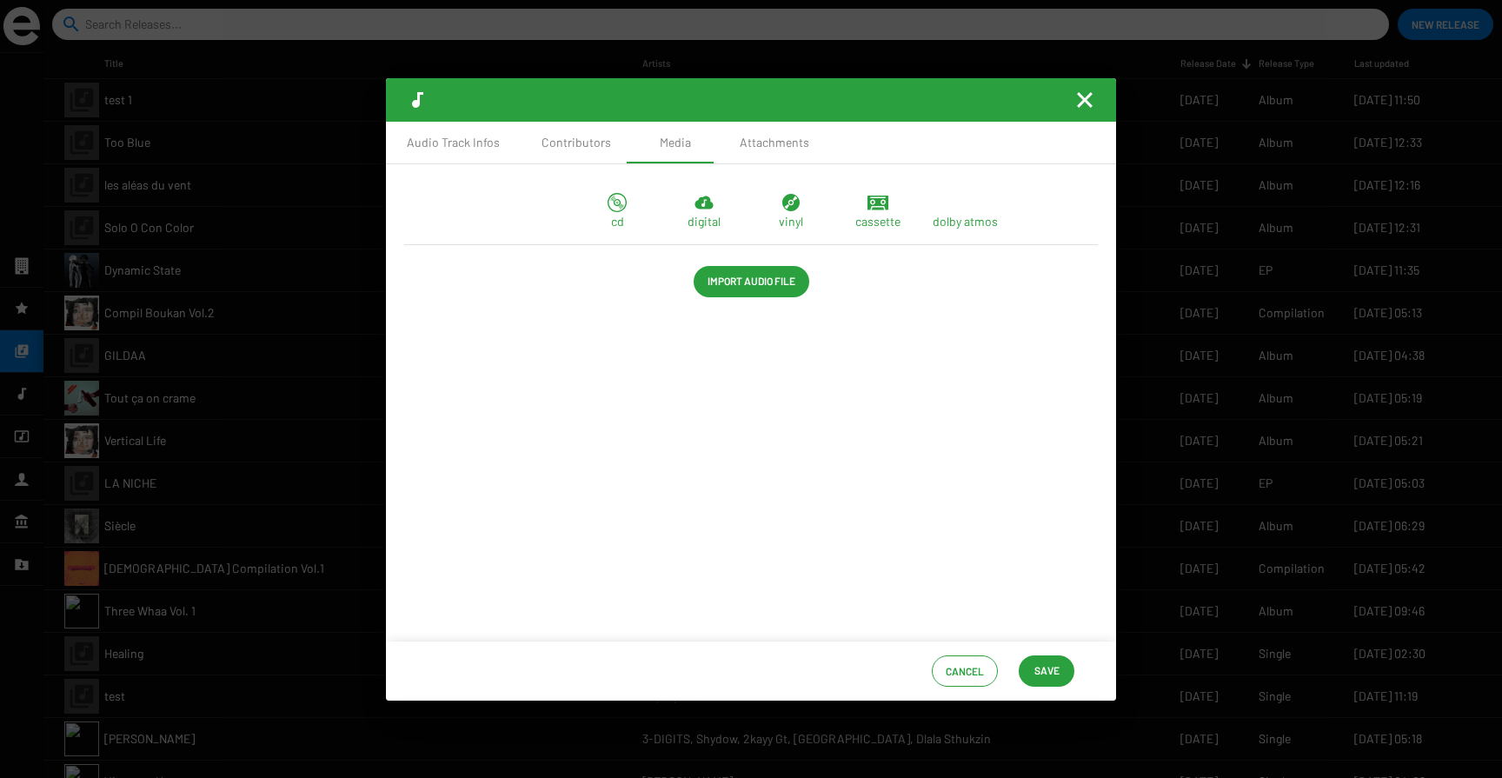
click at [710, 296] on span "Import Audio File" at bounding box center [752, 280] width 88 height 31
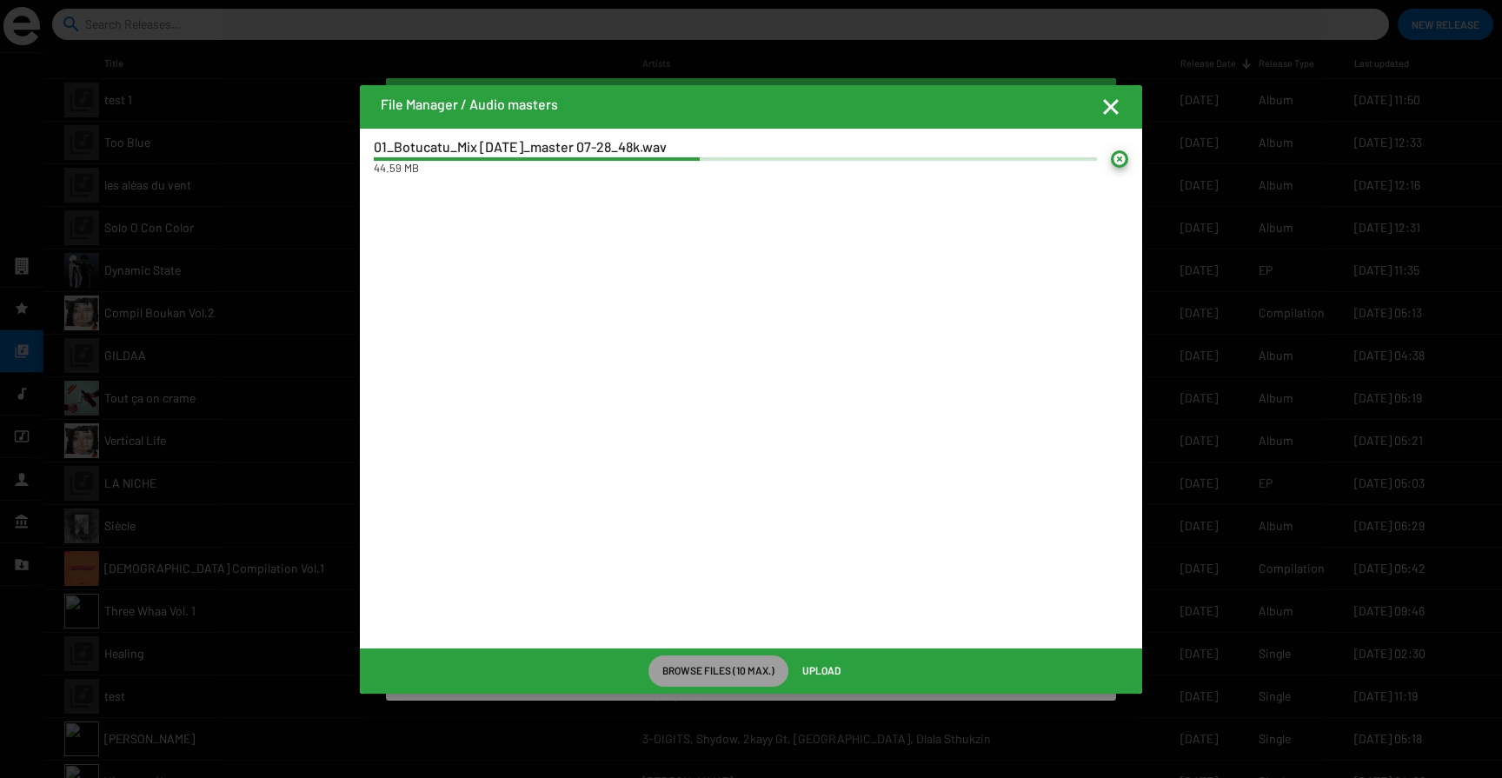
click at [818, 663] on span "Upload" at bounding box center [821, 670] width 38 height 31
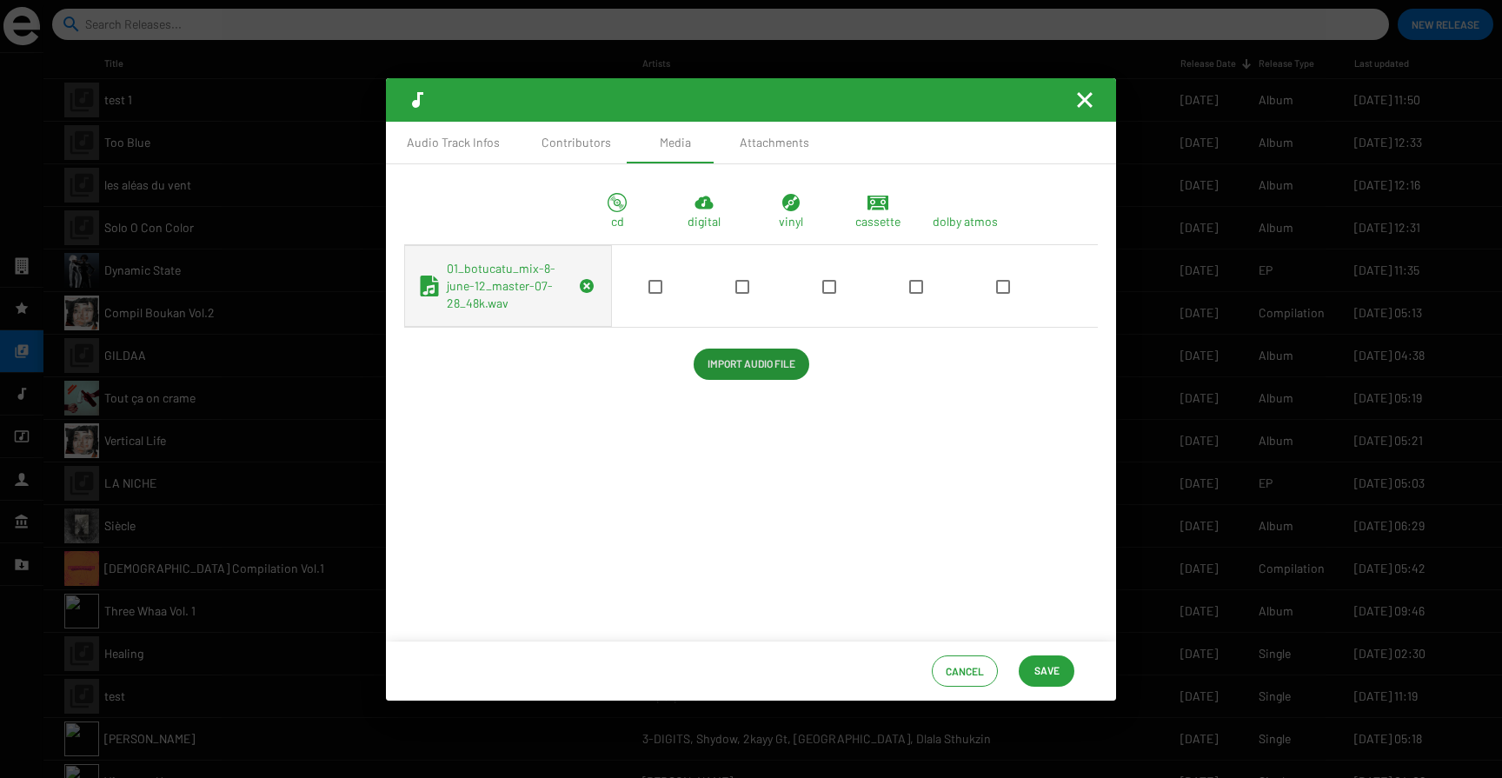
click at [735, 294] on span at bounding box center [742, 287] width 14 height 14
click at [742, 294] on input "checkbox" at bounding box center [742, 294] width 1 height 1
click at [1052, 673] on span "Save" at bounding box center [1047, 670] width 25 height 31
click at [1041, 666] on span "Save" at bounding box center [1047, 670] width 25 height 31
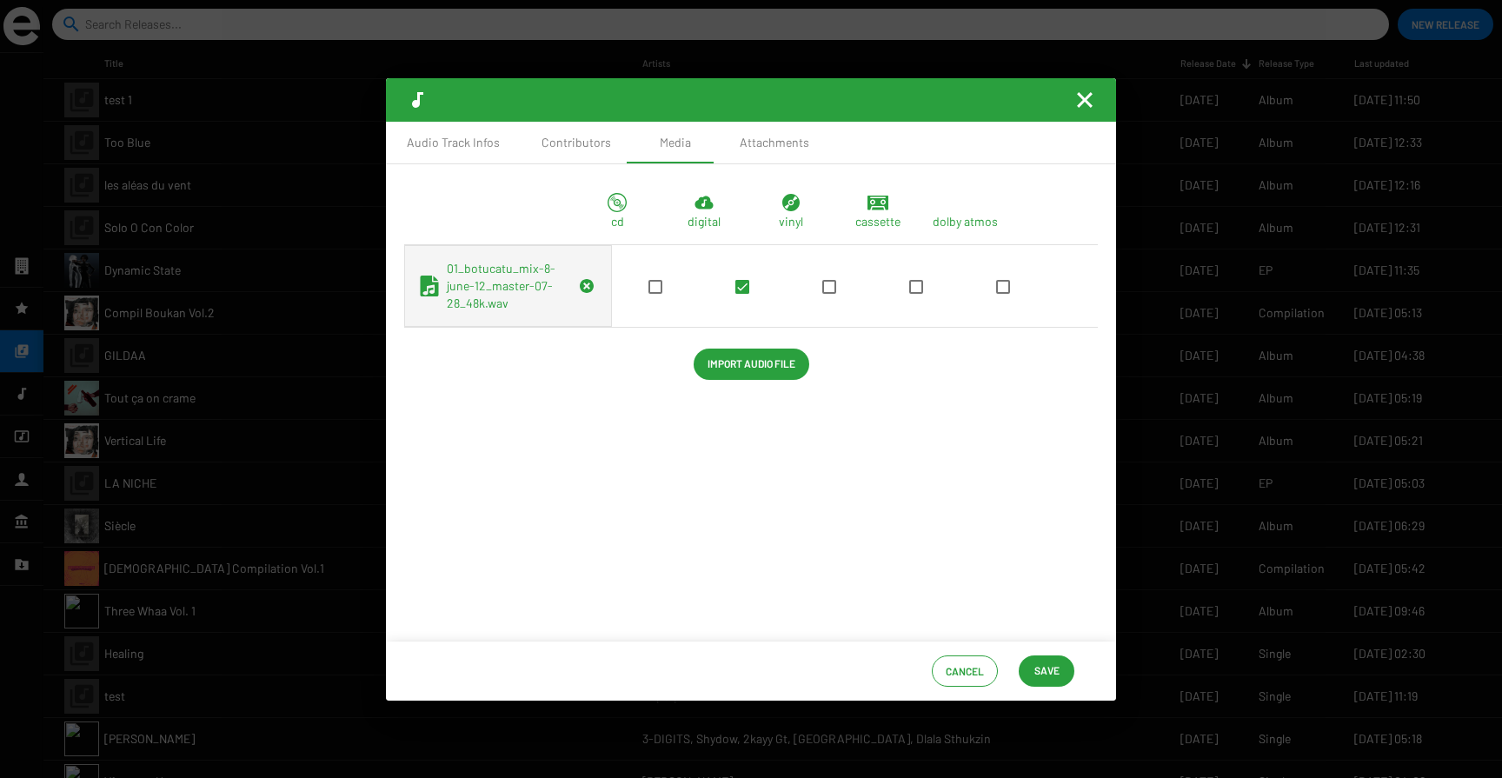
click at [1083, 106] on mat-icon "Fermer la fenêtre" at bounding box center [1084, 100] width 21 height 21
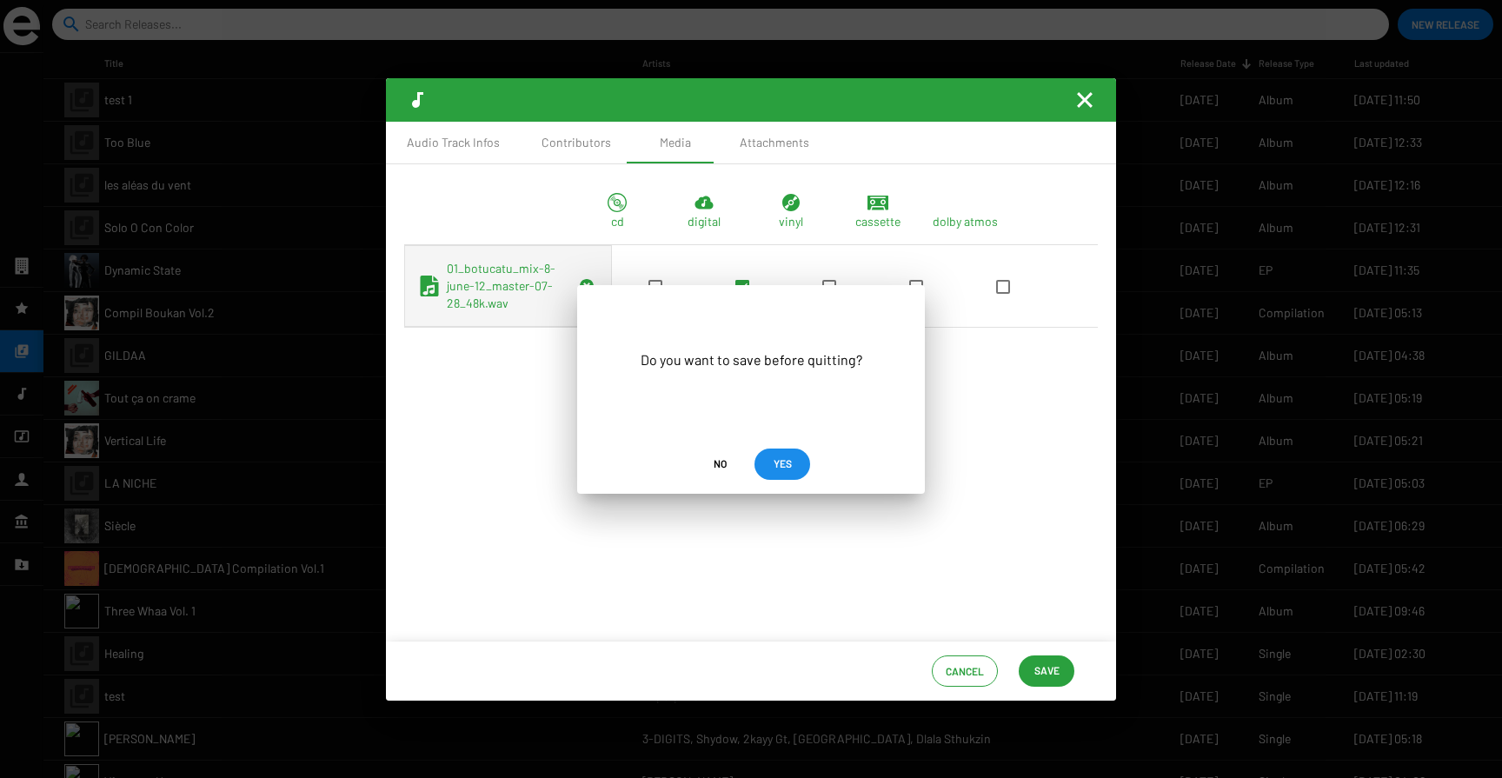
click at [777, 452] on span "YES" at bounding box center [783, 463] width 18 height 31
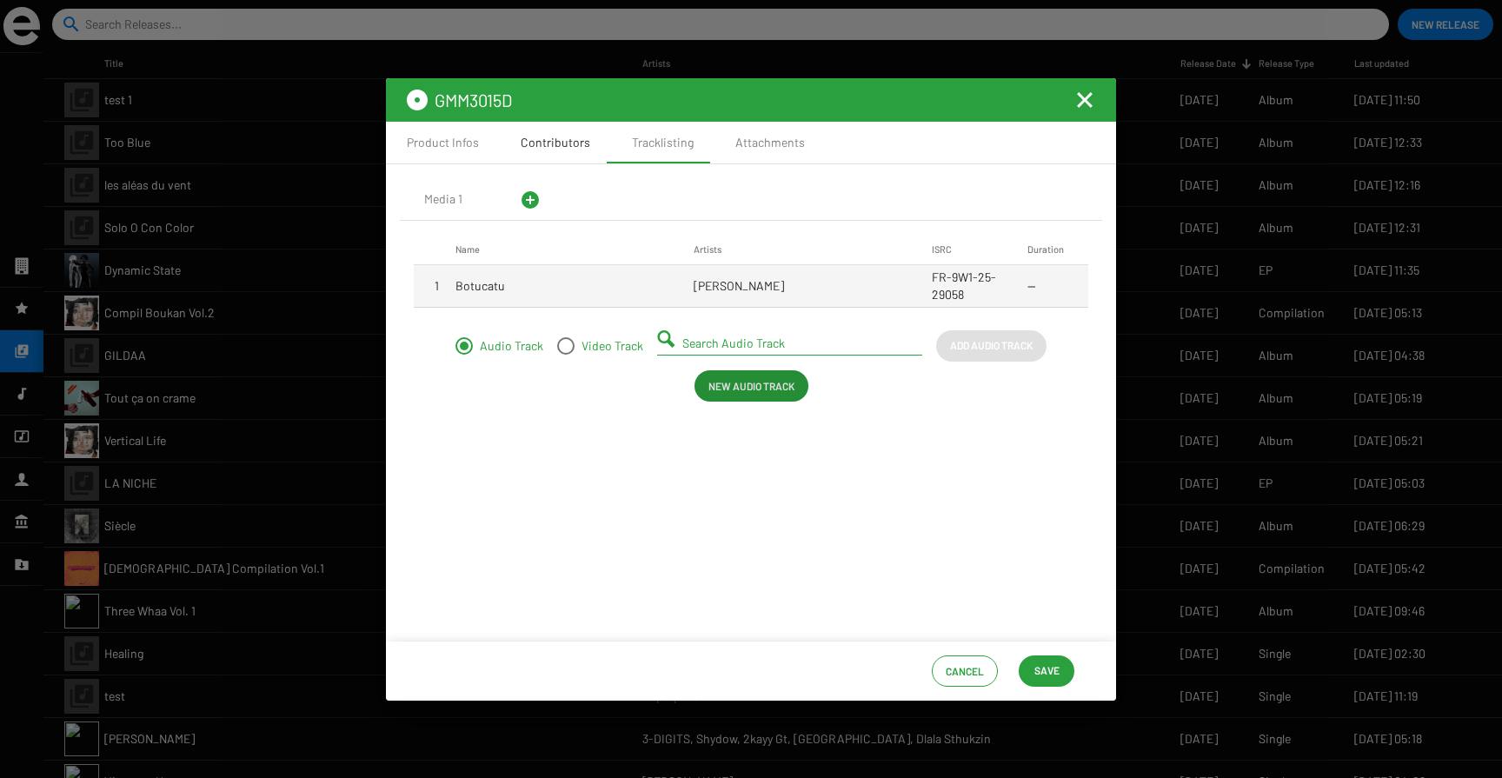
click at [532, 141] on div "Contributors" at bounding box center [556, 142] width 70 height 17
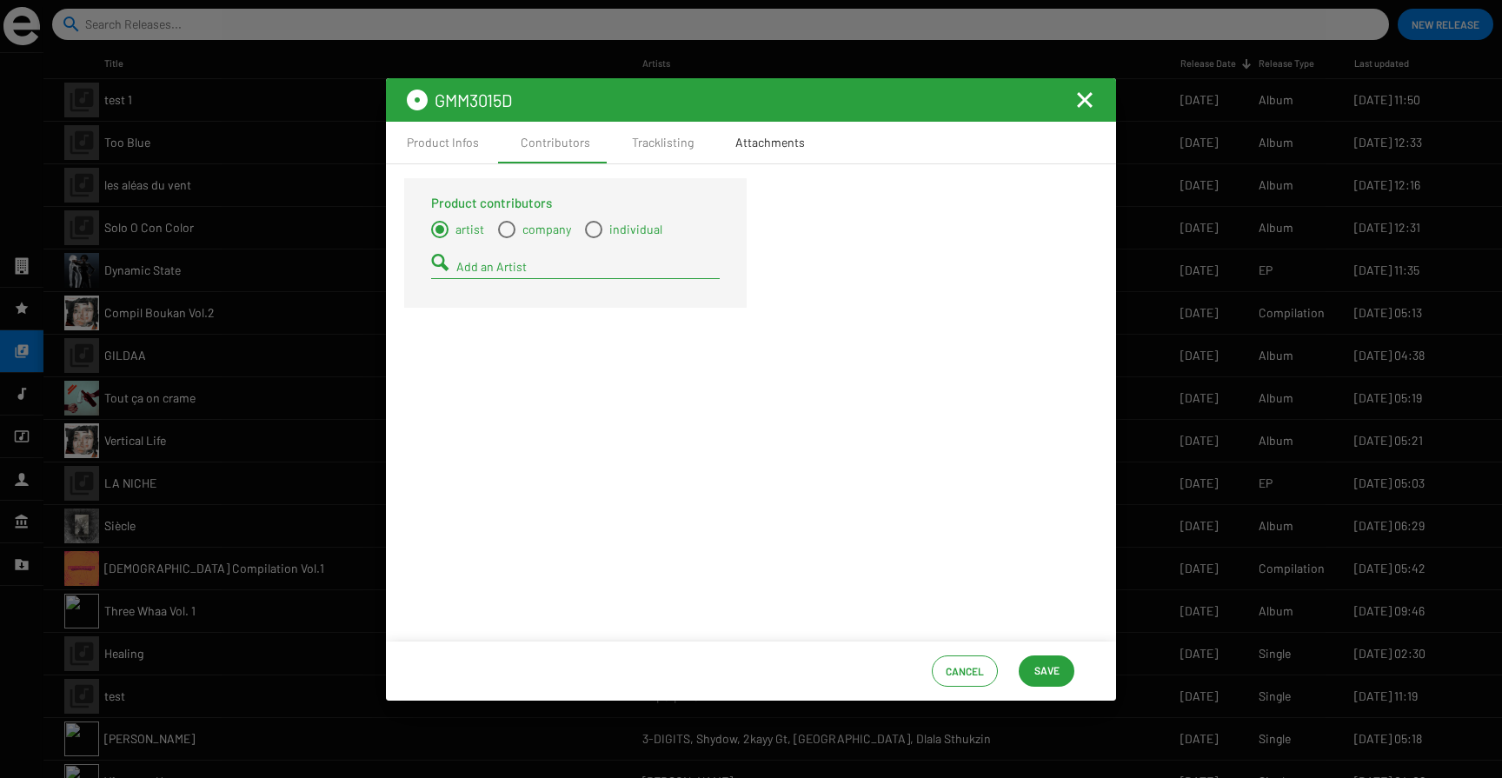
click at [749, 138] on div "Attachments" at bounding box center [770, 142] width 70 height 17
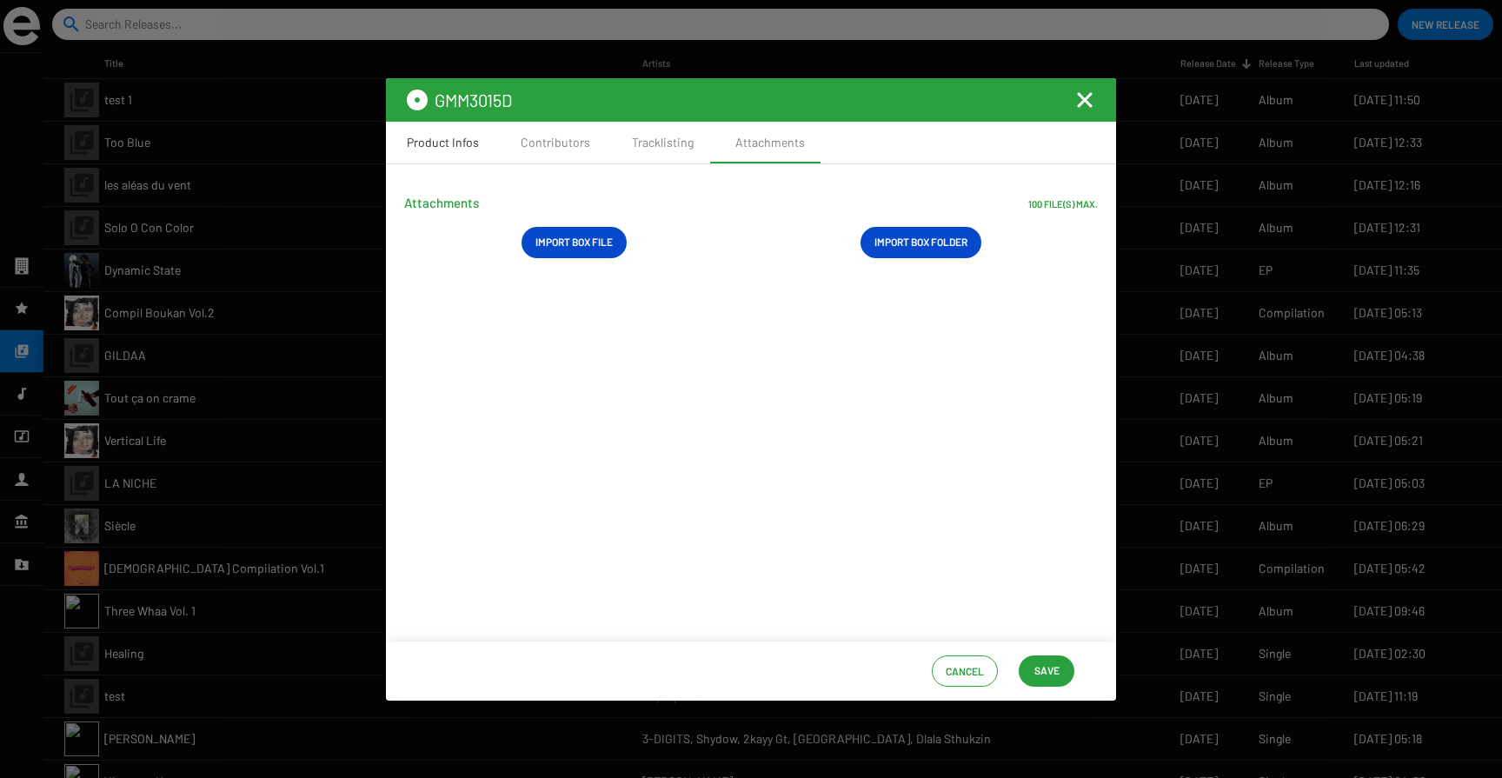
click at [439, 150] on div "Product Infos" at bounding box center [443, 142] width 72 height 17
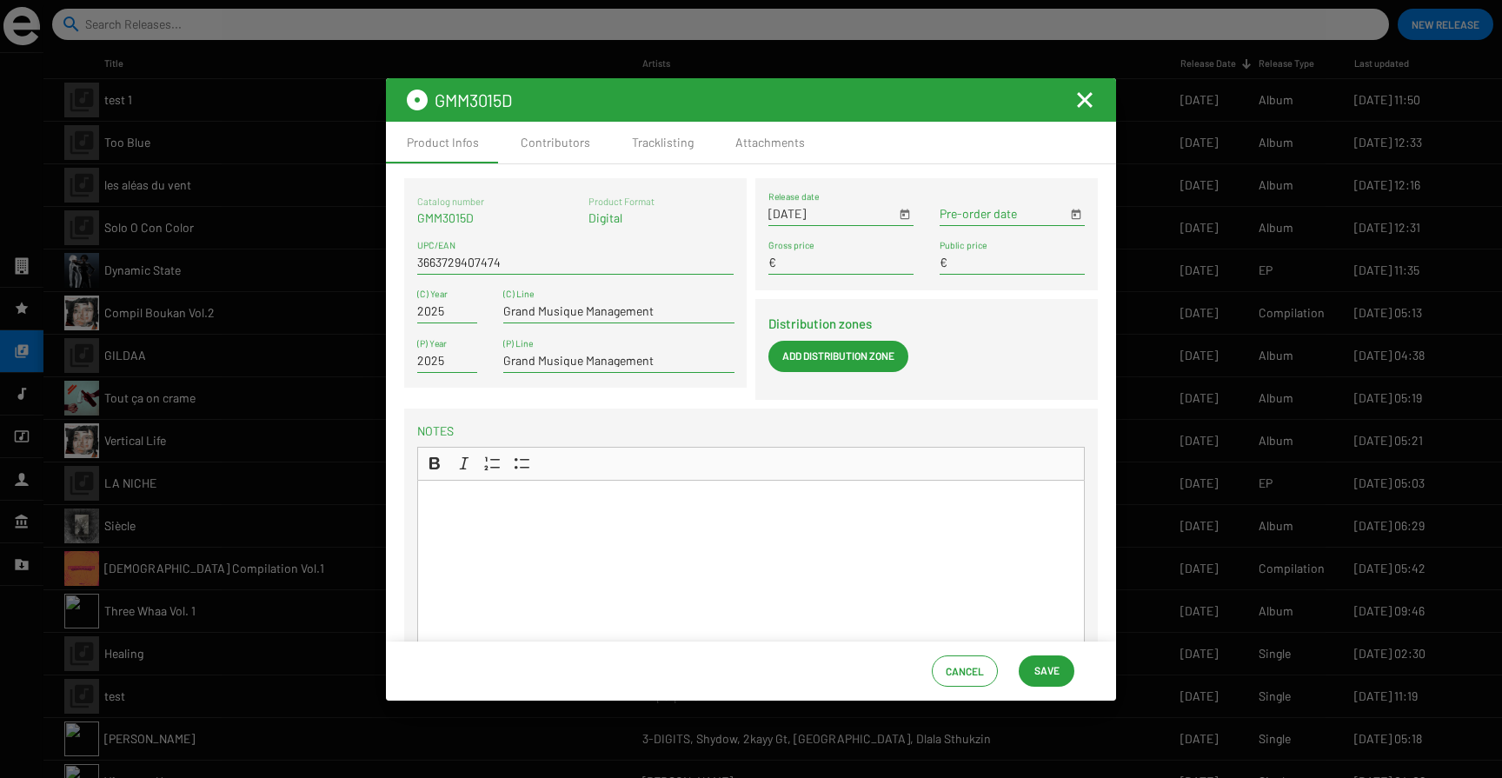
click at [1050, 679] on span "Save" at bounding box center [1047, 670] width 25 height 31
click at [1079, 103] on mat-icon "Fermer la fenêtre" at bounding box center [1084, 100] width 21 height 21
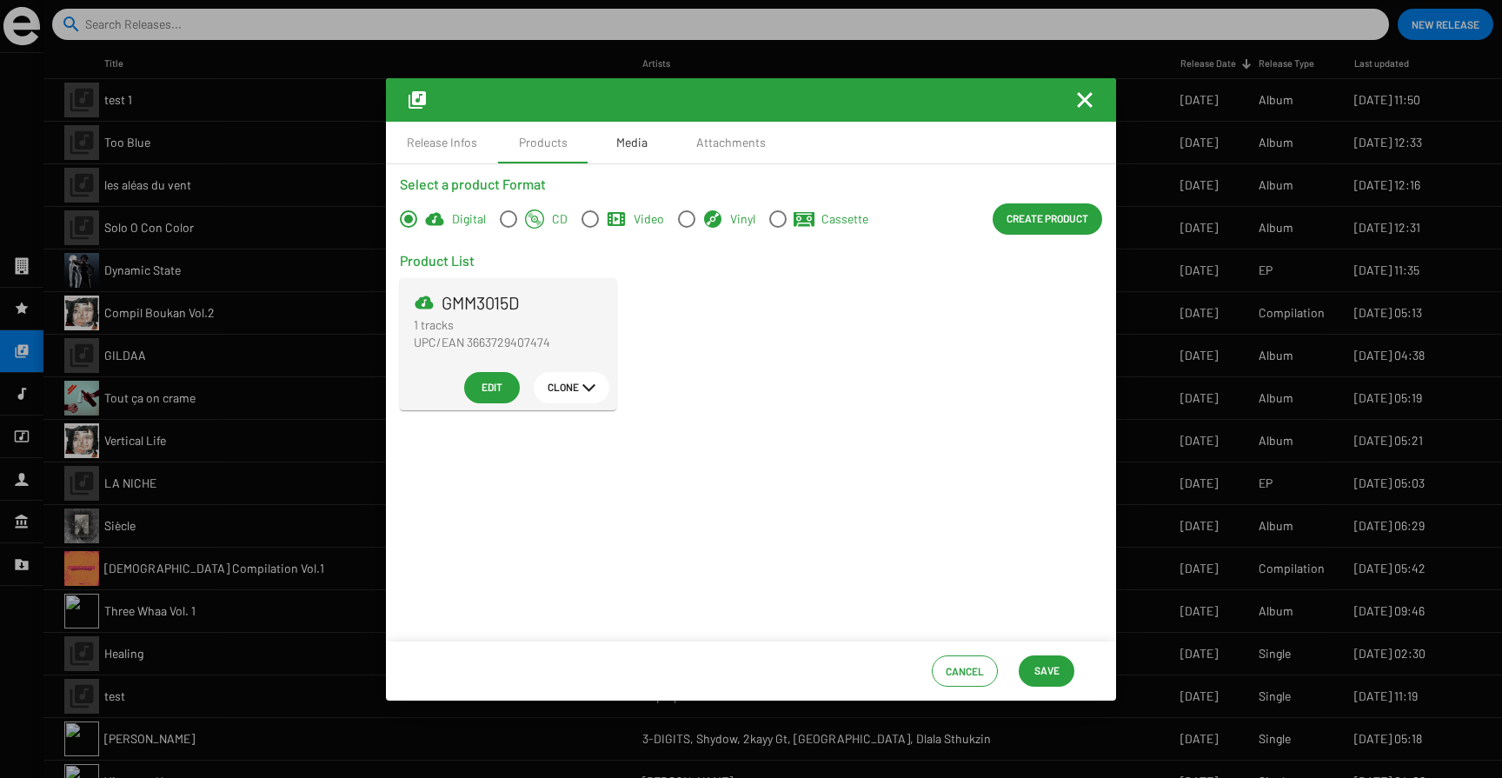
click at [642, 130] on div "Media" at bounding box center [632, 143] width 87 height 42
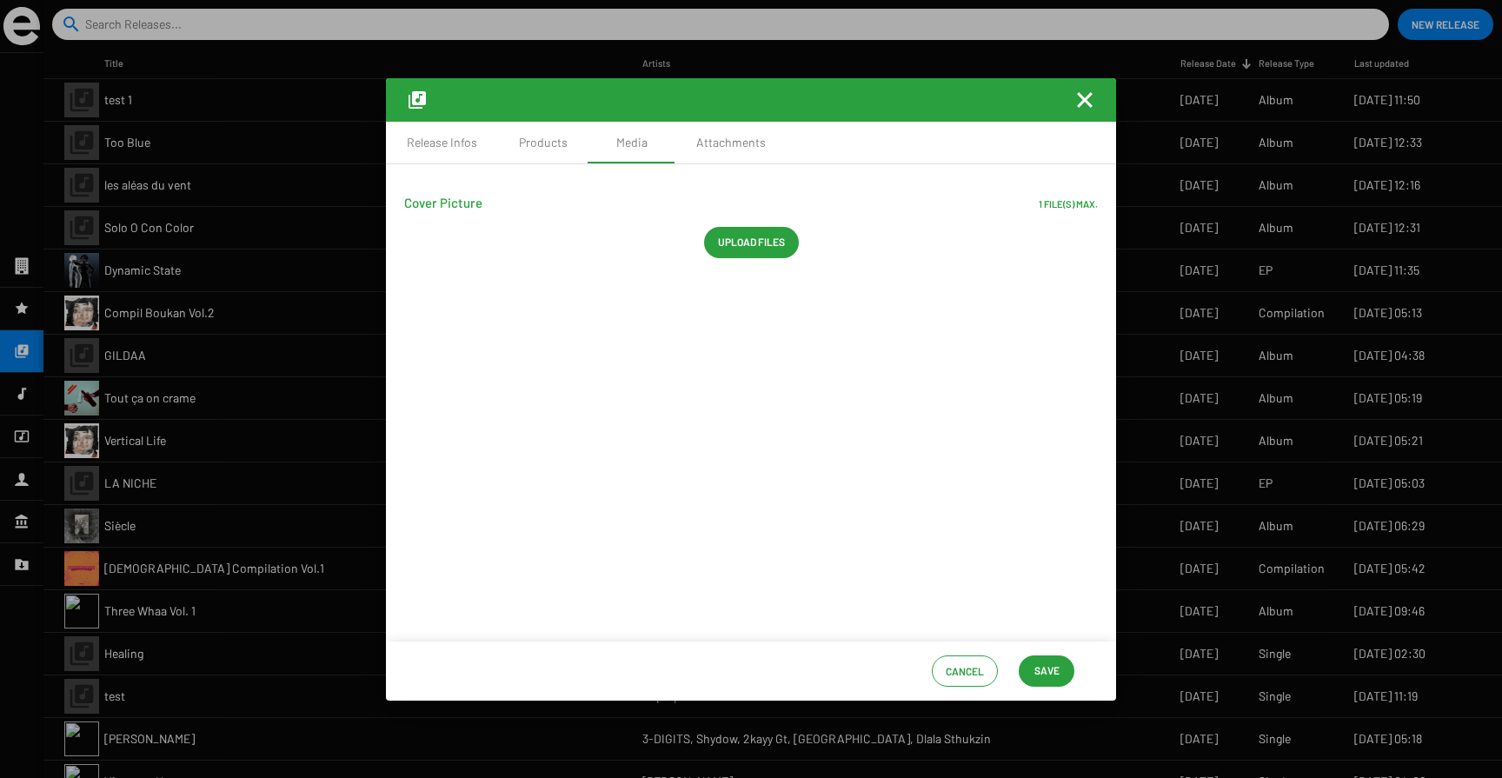
click at [736, 249] on span "Upload files" at bounding box center [751, 241] width 67 height 31
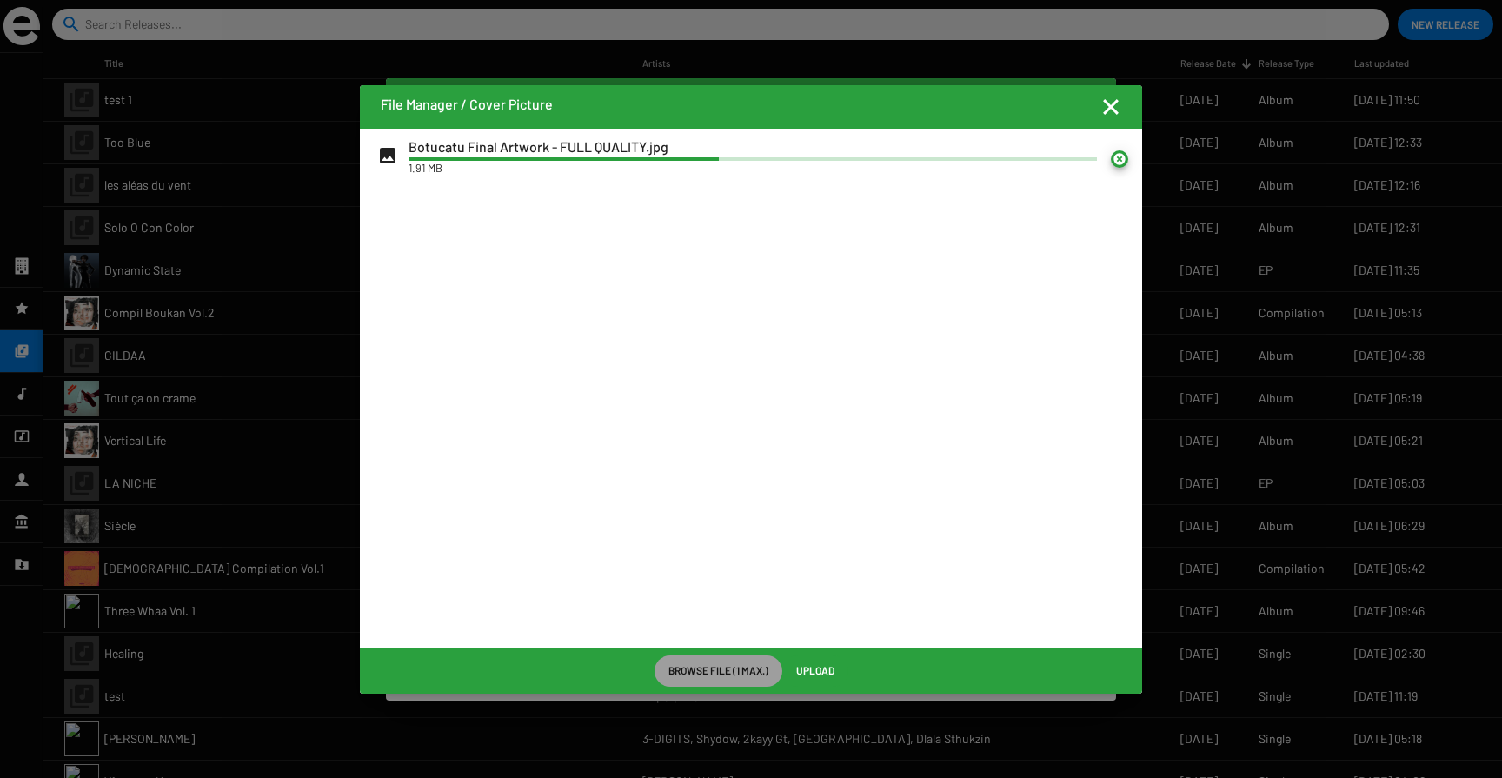
click at [807, 669] on span "Upload" at bounding box center [815, 670] width 38 height 31
click at [818, 669] on span "Upload" at bounding box center [815, 670] width 38 height 31
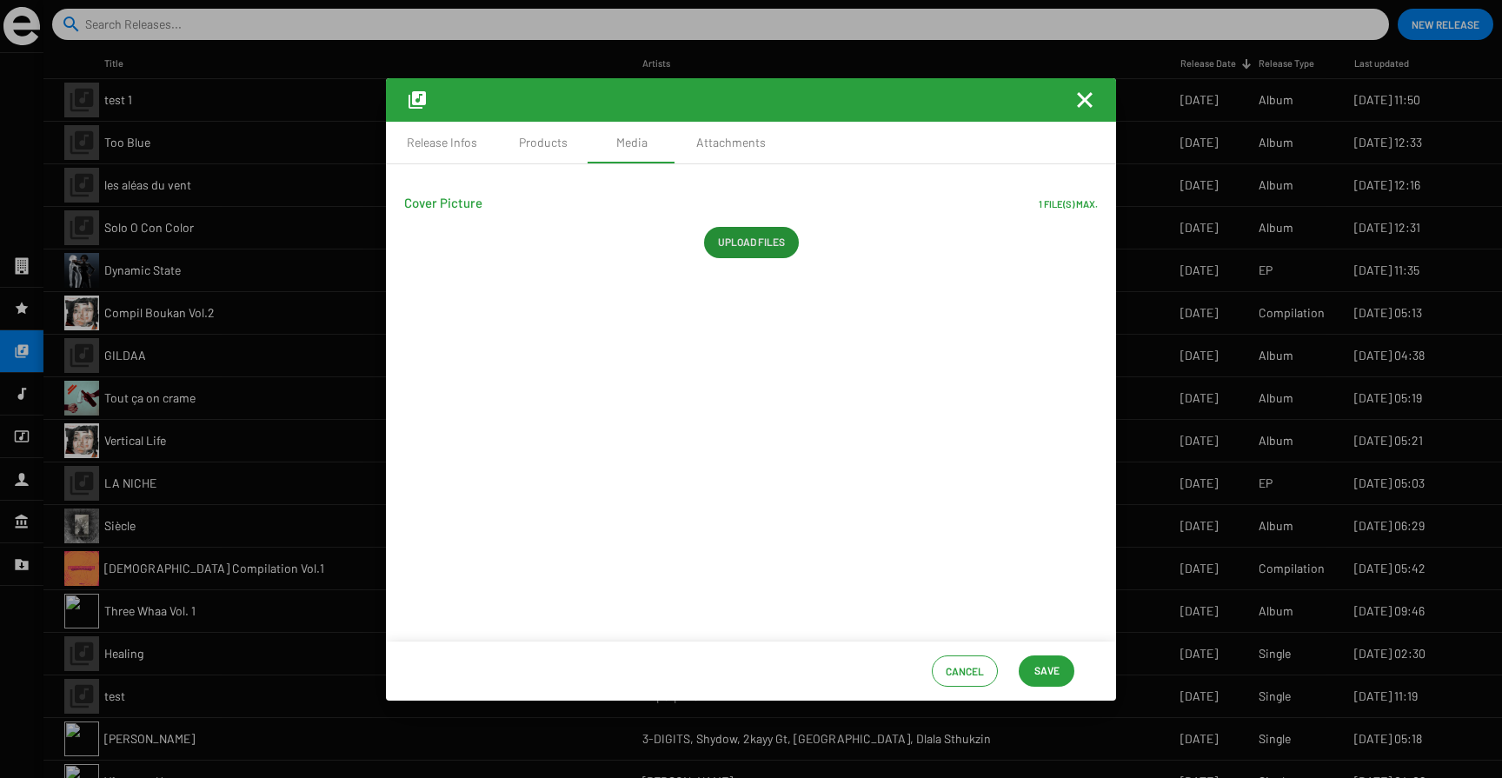
click at [1049, 659] on span "Save" at bounding box center [1047, 670] width 25 height 31
click at [1033, 675] on span "Save" at bounding box center [1047, 670] width 28 height 31
click at [1053, 683] on span "Save" at bounding box center [1047, 670] width 25 height 31
click at [1054, 678] on span "Save" at bounding box center [1047, 670] width 25 height 31
click at [1025, 650] on div "Cancel Save" at bounding box center [751, 671] width 730 height 59
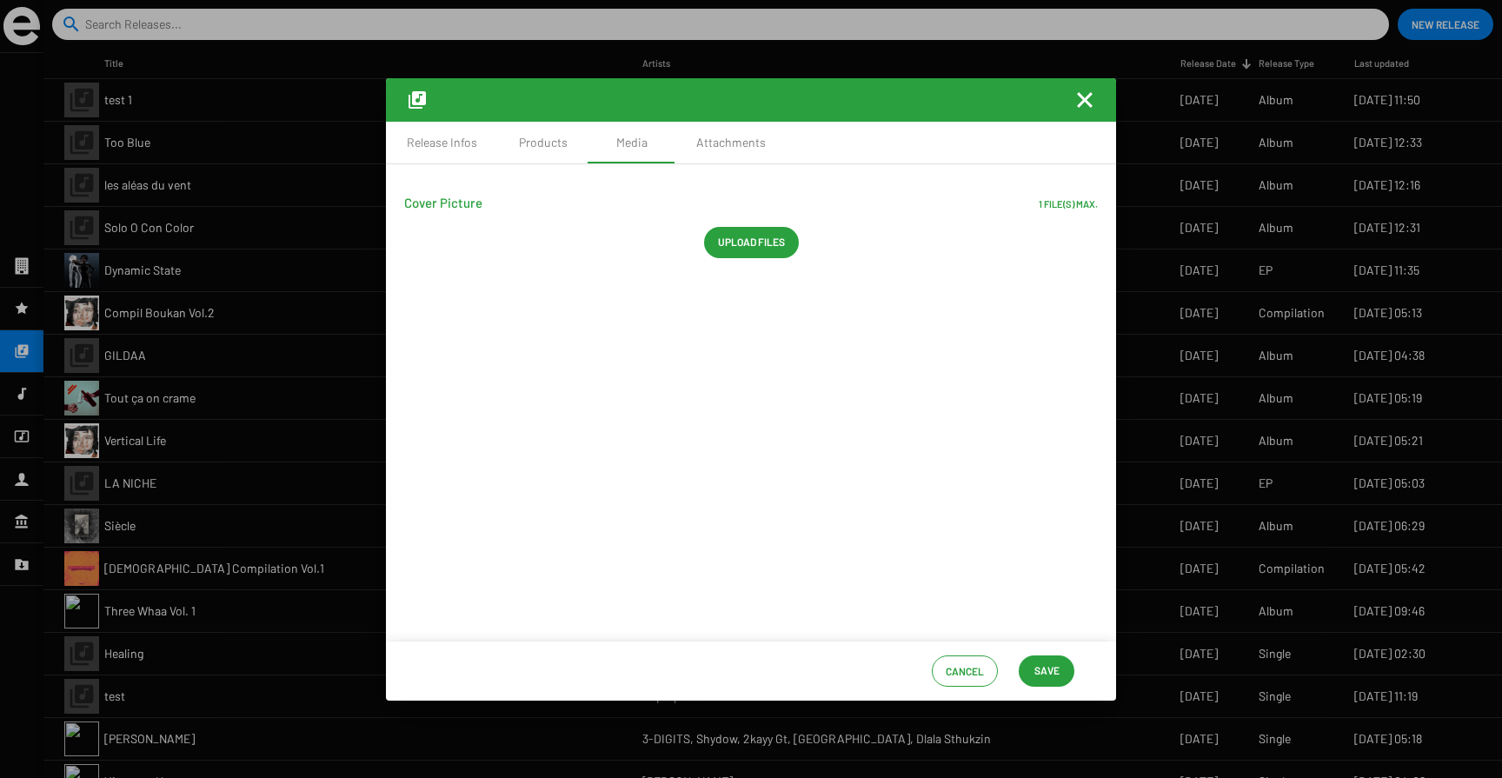
click at [1035, 669] on span "Save" at bounding box center [1047, 670] width 25 height 31
click at [1079, 95] on mat-icon "Fermer la fenêtre" at bounding box center [1084, 100] width 21 height 21
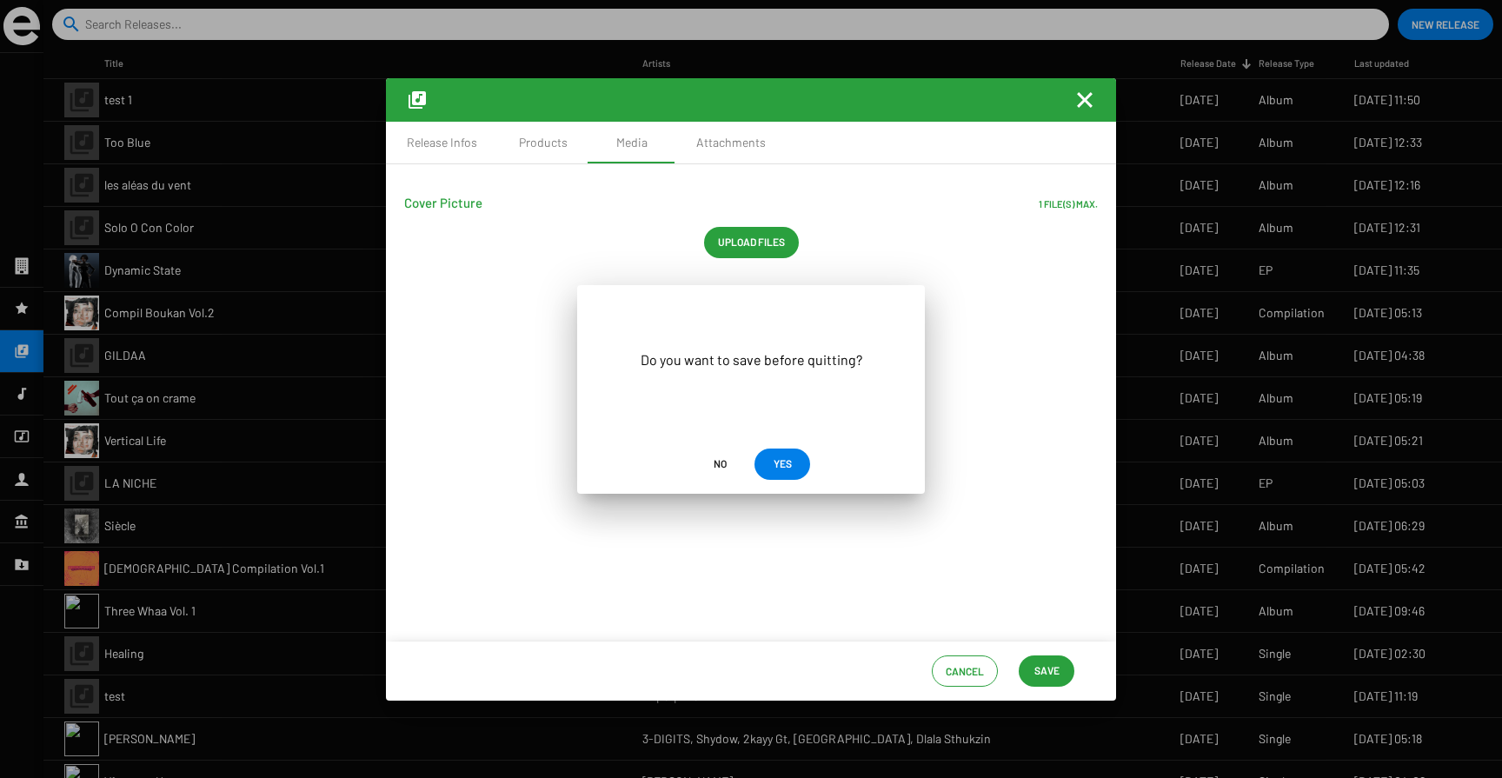
click at [793, 464] on span "YES" at bounding box center [782, 463] width 28 height 31
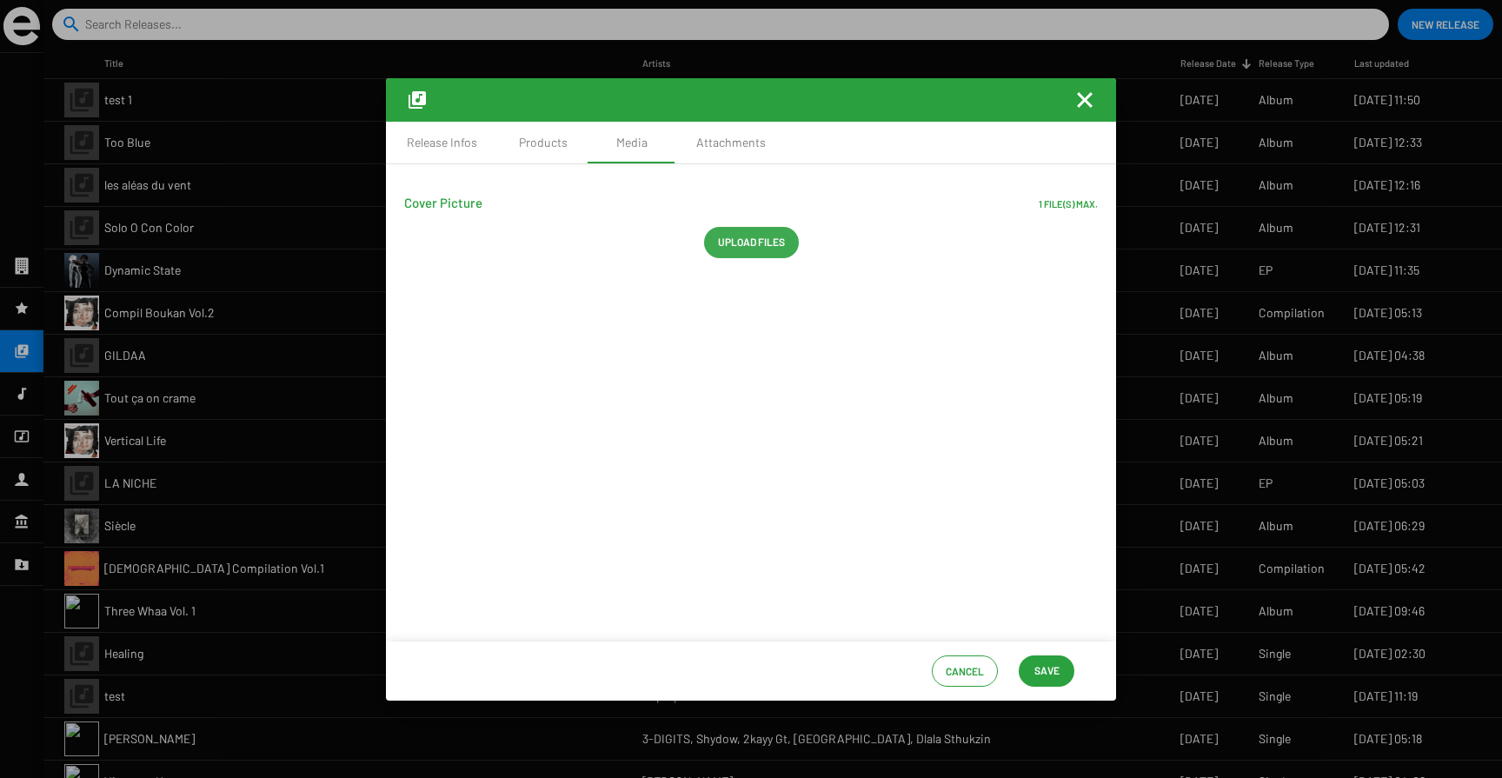
click at [775, 252] on span "Upload files" at bounding box center [751, 241] width 67 height 31
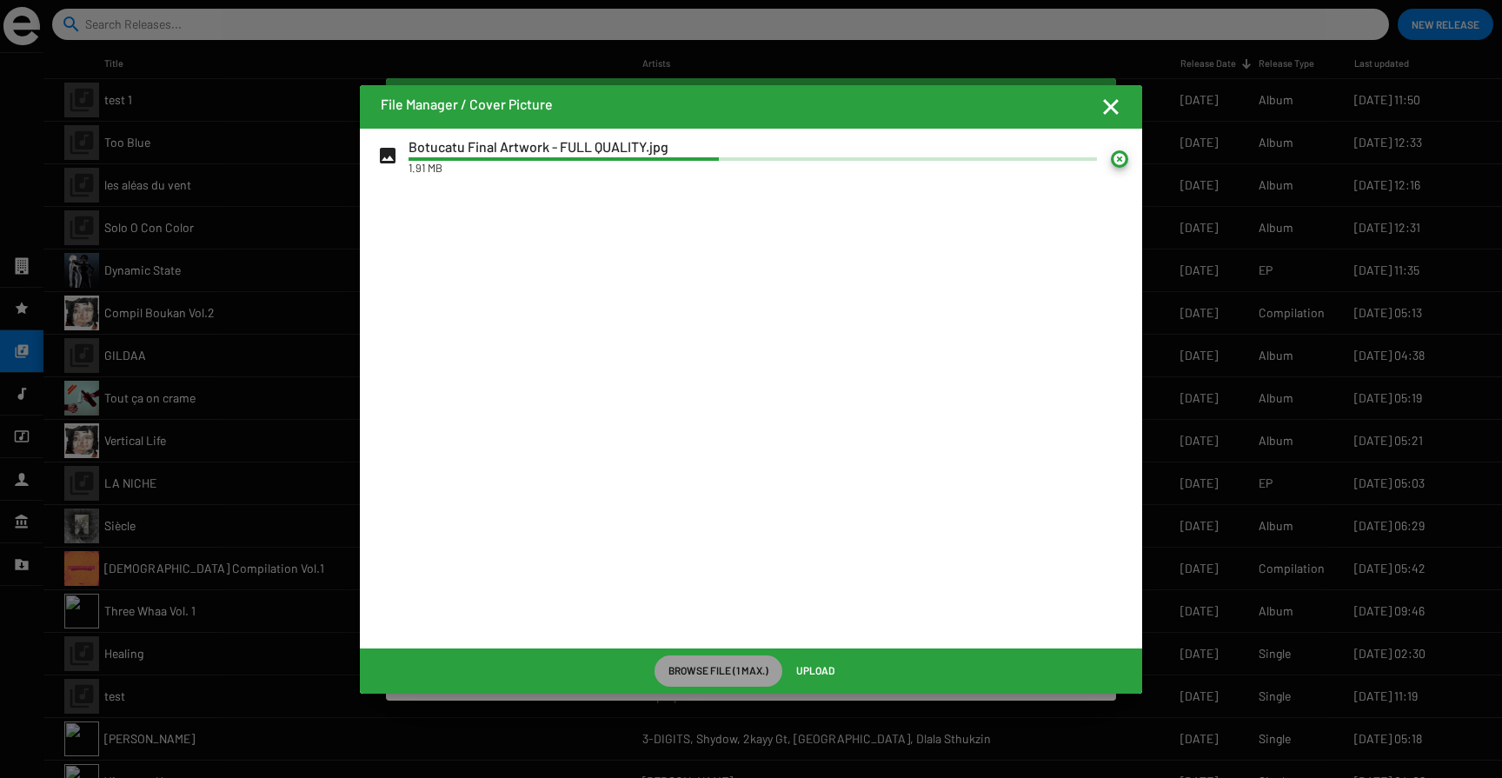
click at [813, 674] on span "Upload" at bounding box center [815, 670] width 38 height 31
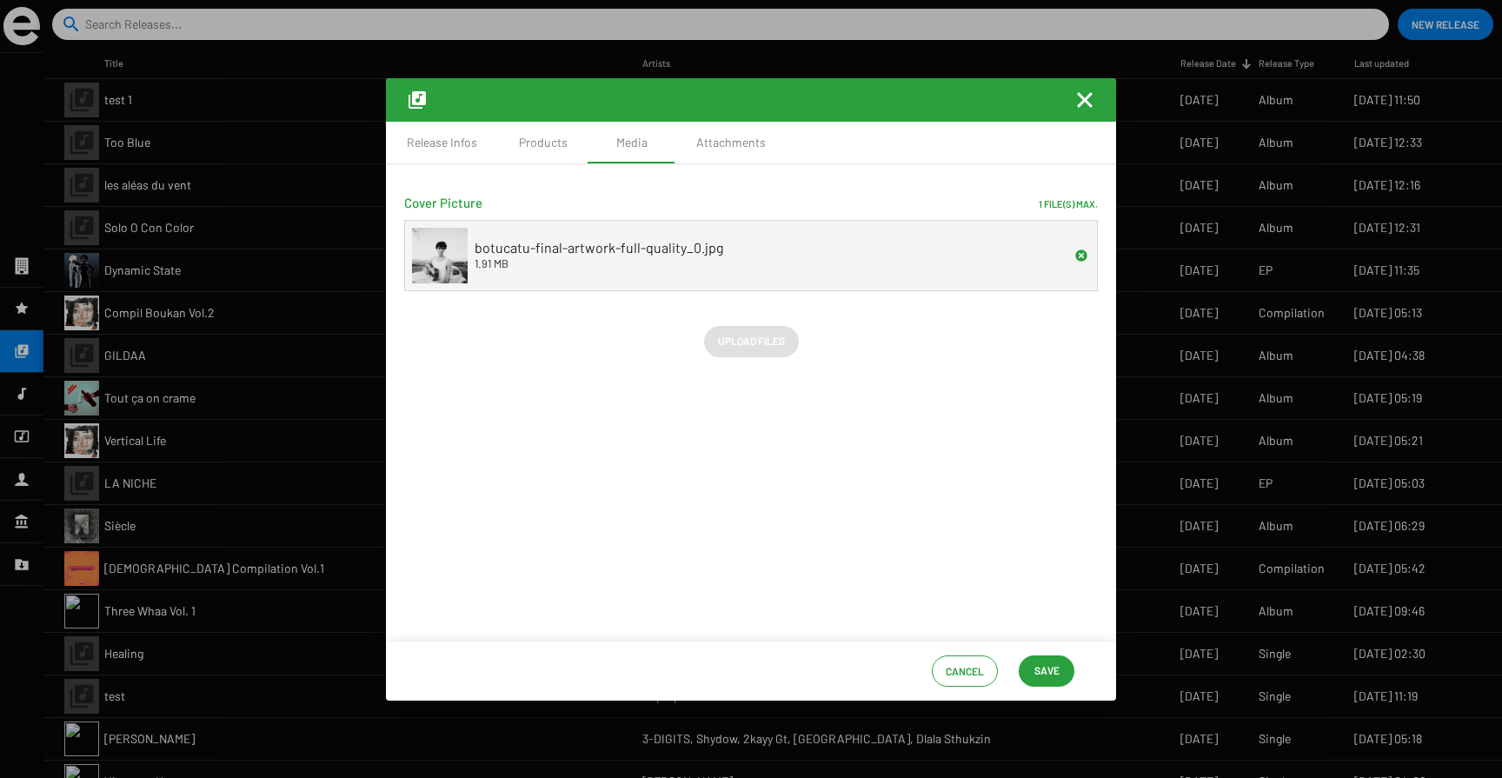
click at [1054, 665] on span "Save" at bounding box center [1047, 670] width 25 height 31
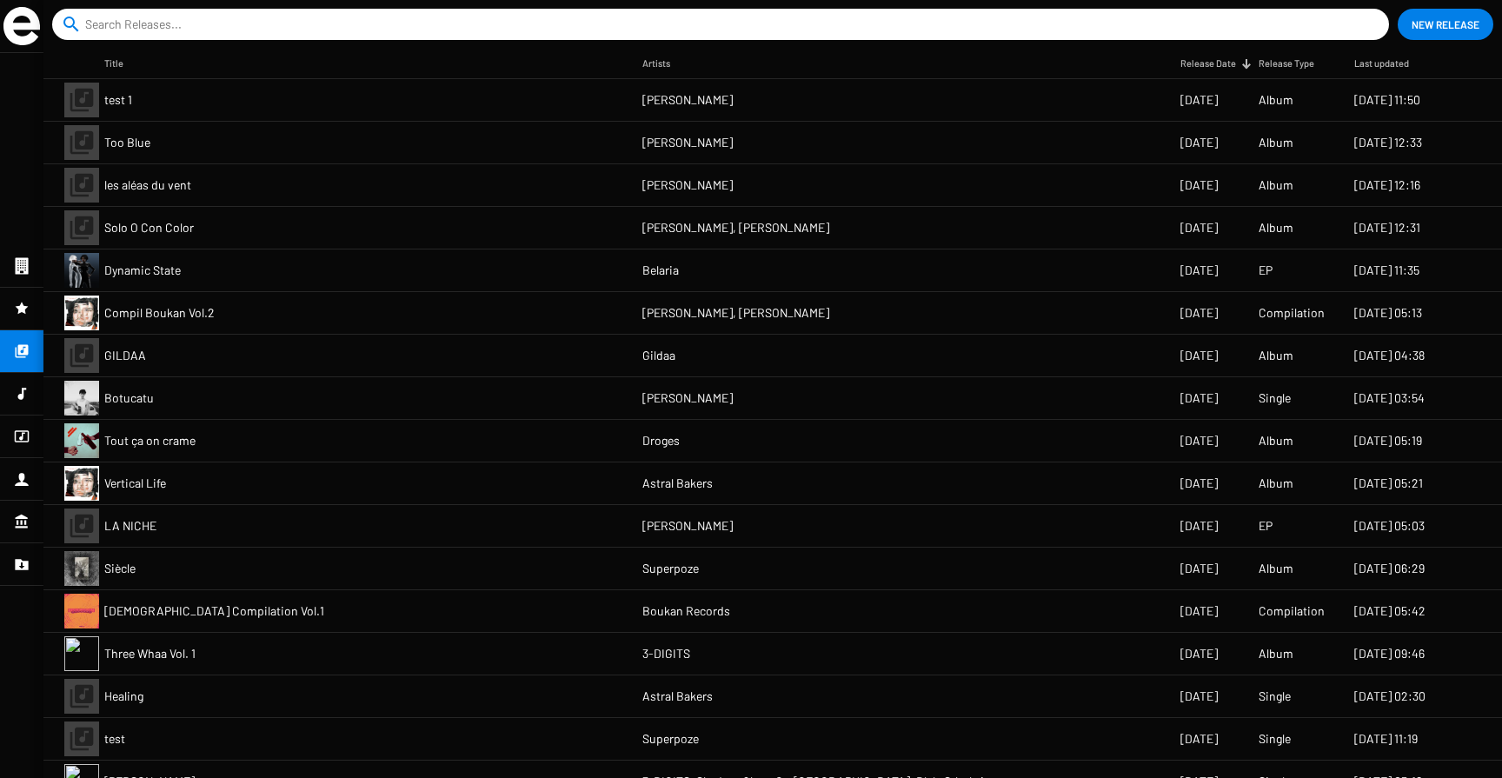
click at [351, 397] on mat-cell "Botucatu" at bounding box center [373, 398] width 538 height 42
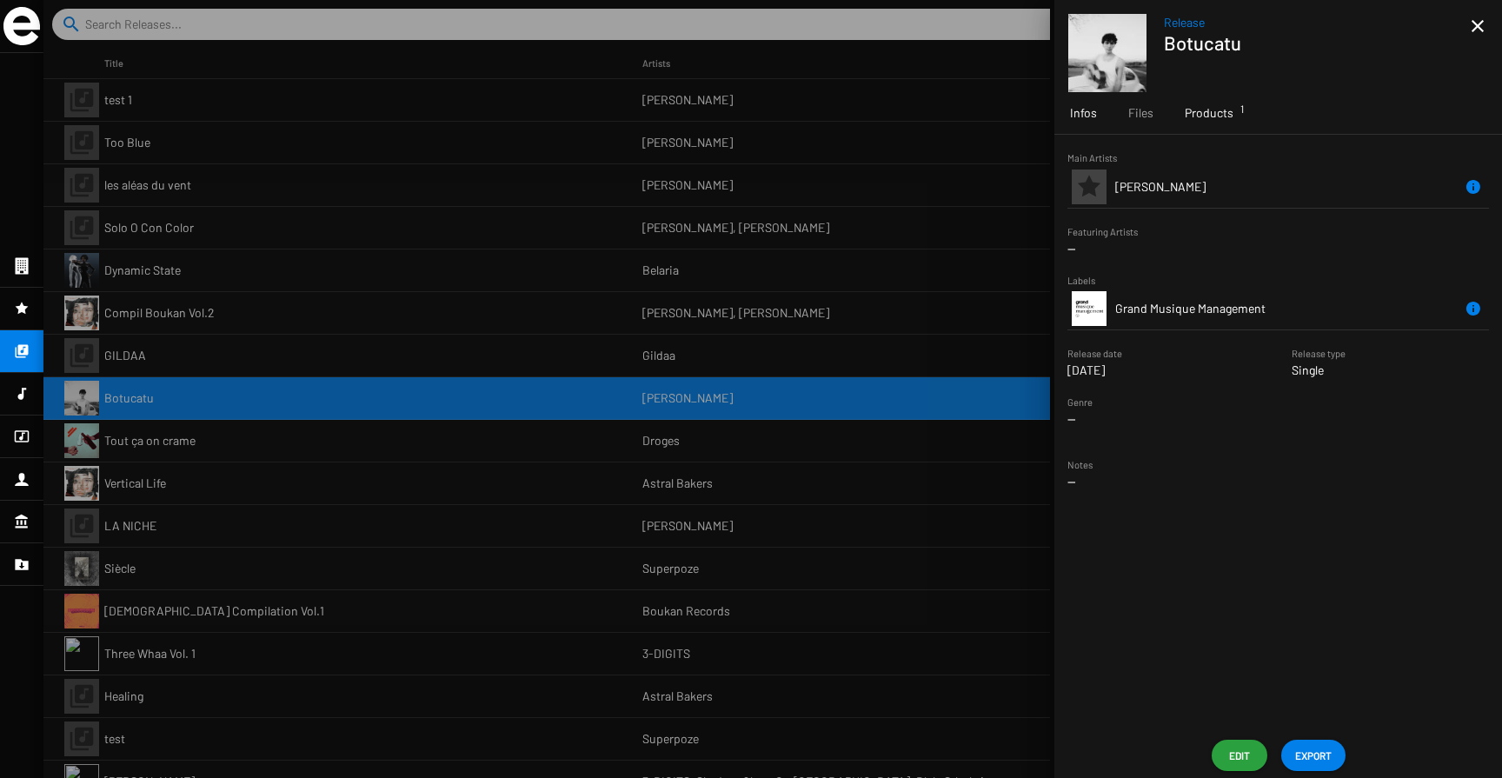
click at [1232, 115] on div "Products 1" at bounding box center [1209, 113] width 80 height 42
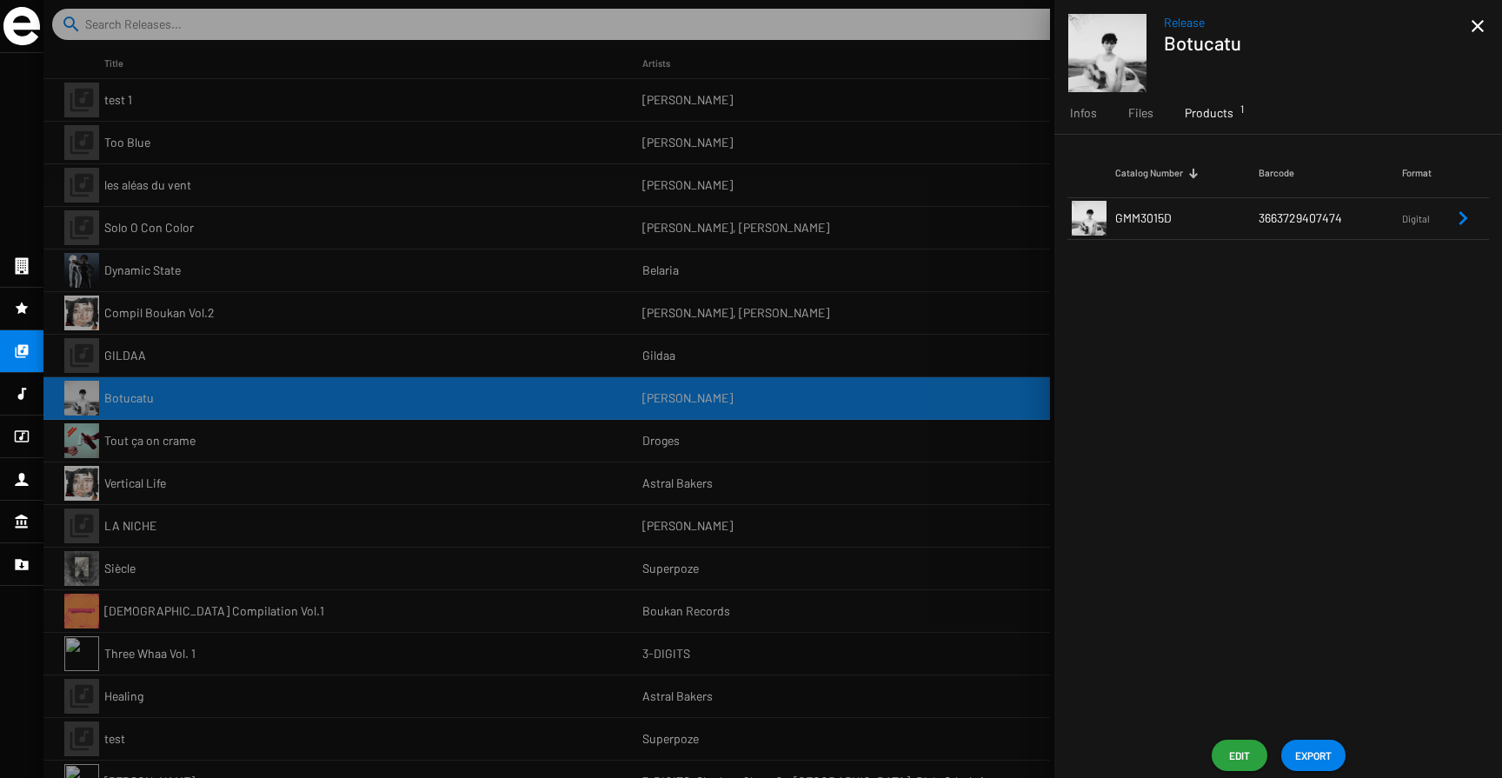
click at [1165, 220] on span "GMM3015D" at bounding box center [1143, 217] width 57 height 15
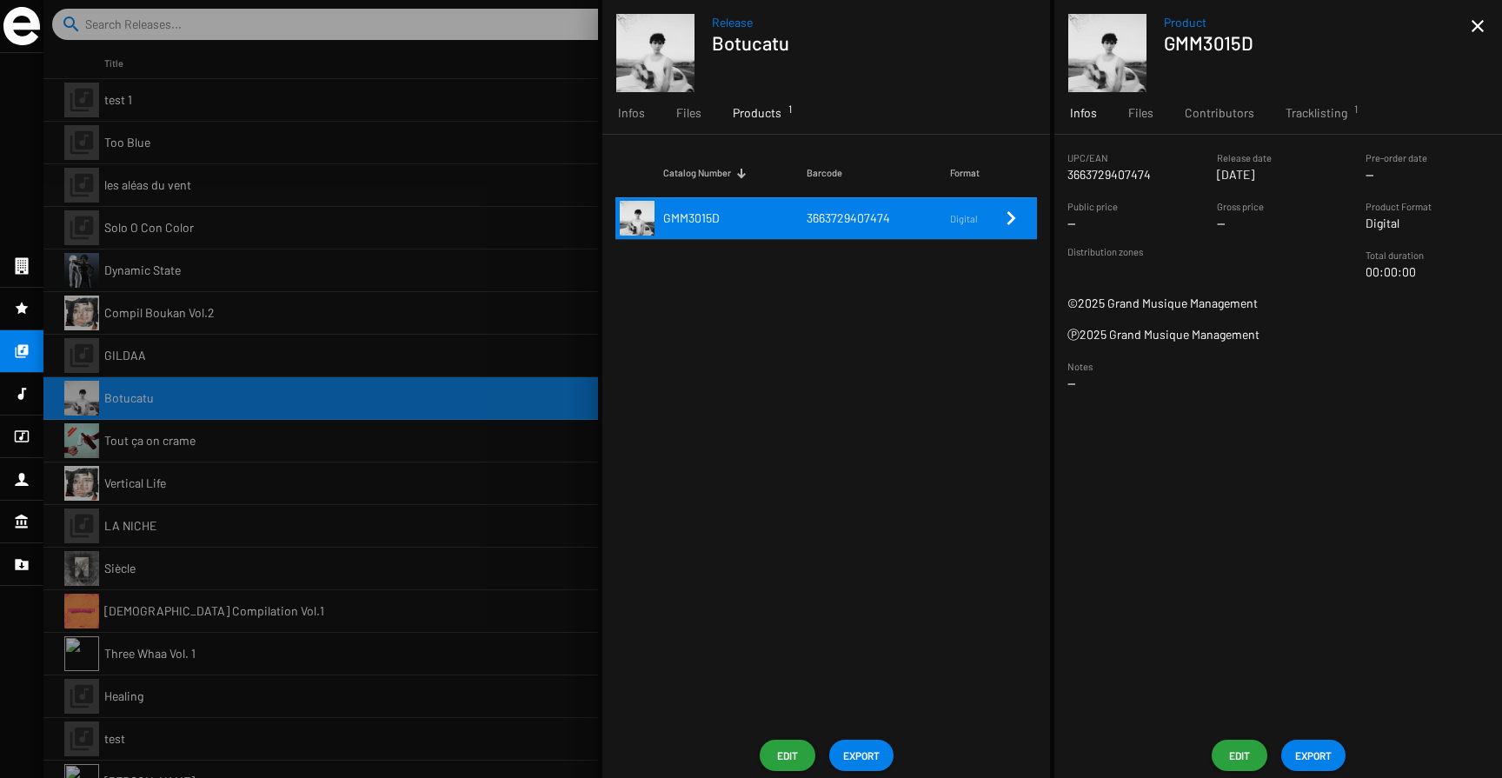
click at [390, 398] on div at bounding box center [772, 389] width 1459 height 778
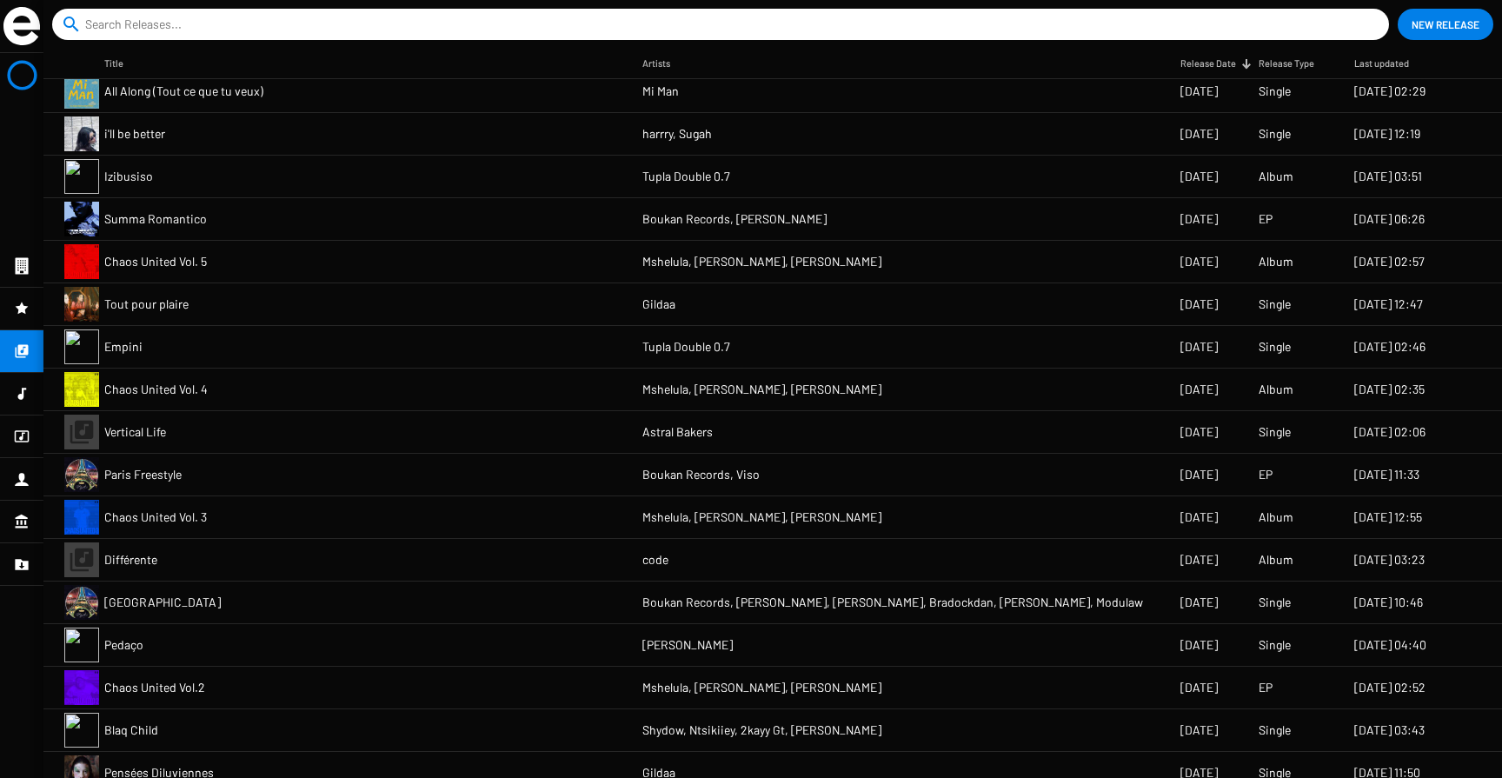
scroll to position [991, 0]
click at [389, 637] on mat-cell "Pedaço" at bounding box center [373, 643] width 538 height 42
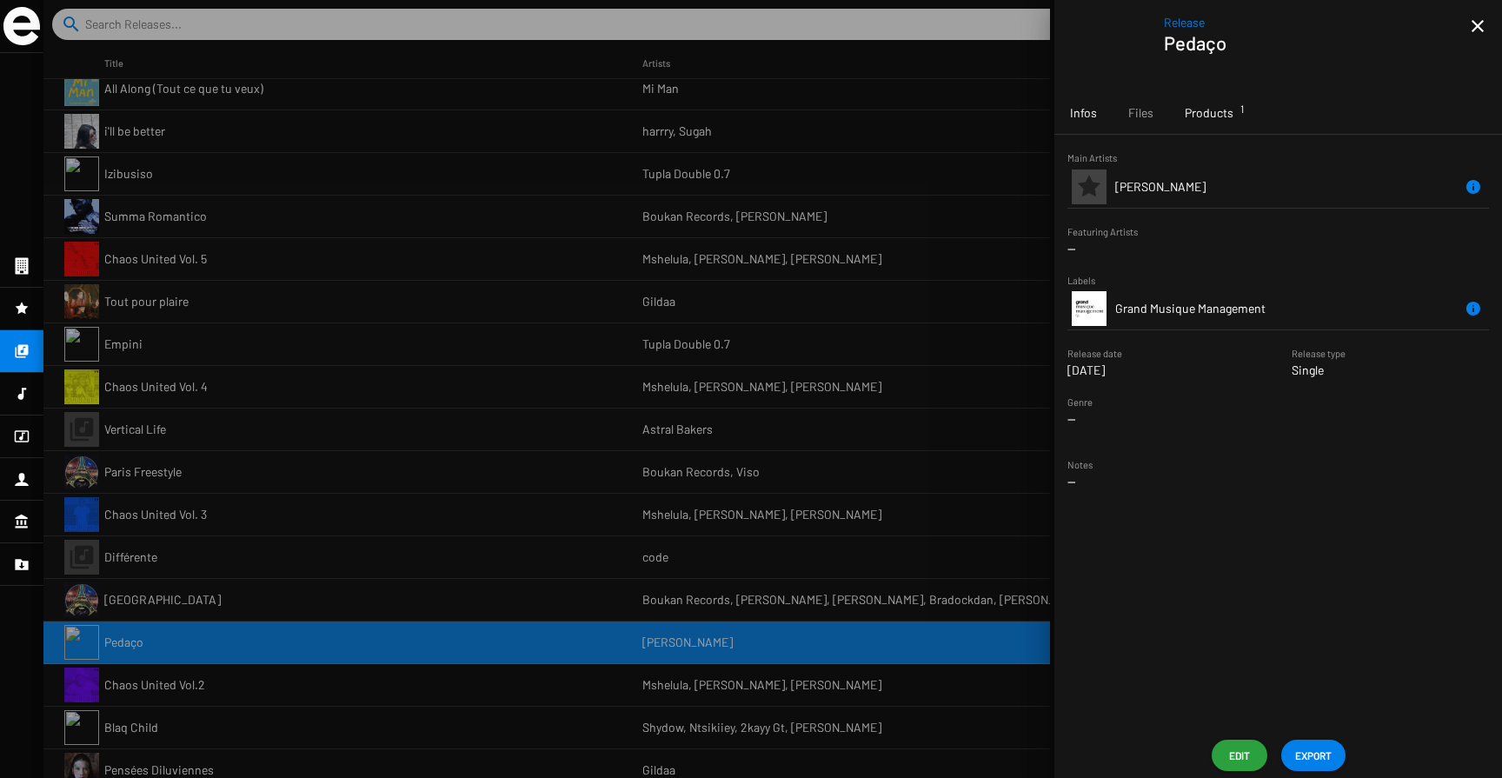
click at [1218, 112] on span "Products 1" at bounding box center [1209, 112] width 49 height 17
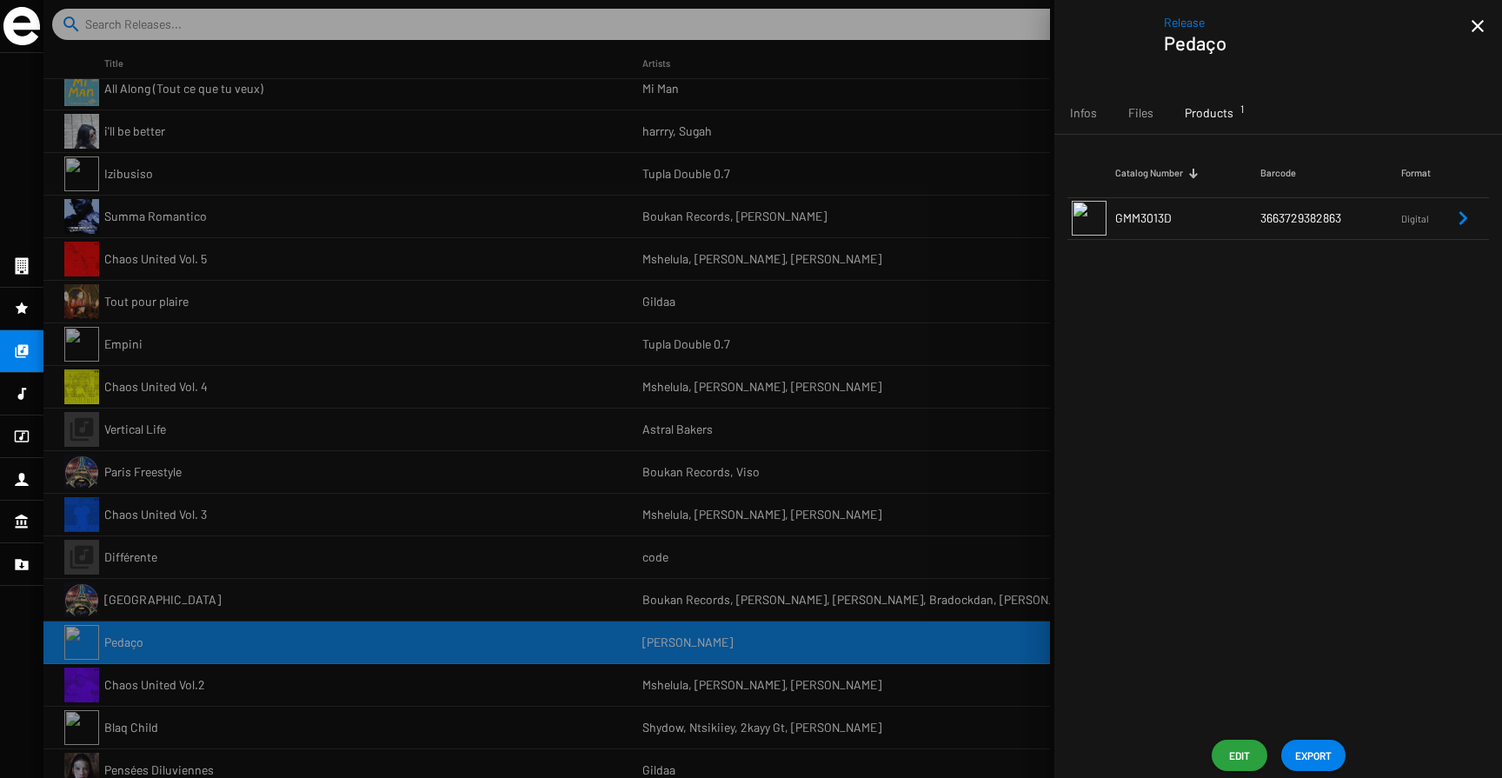
click at [1287, 220] on span "3663729382863" at bounding box center [1301, 217] width 81 height 15
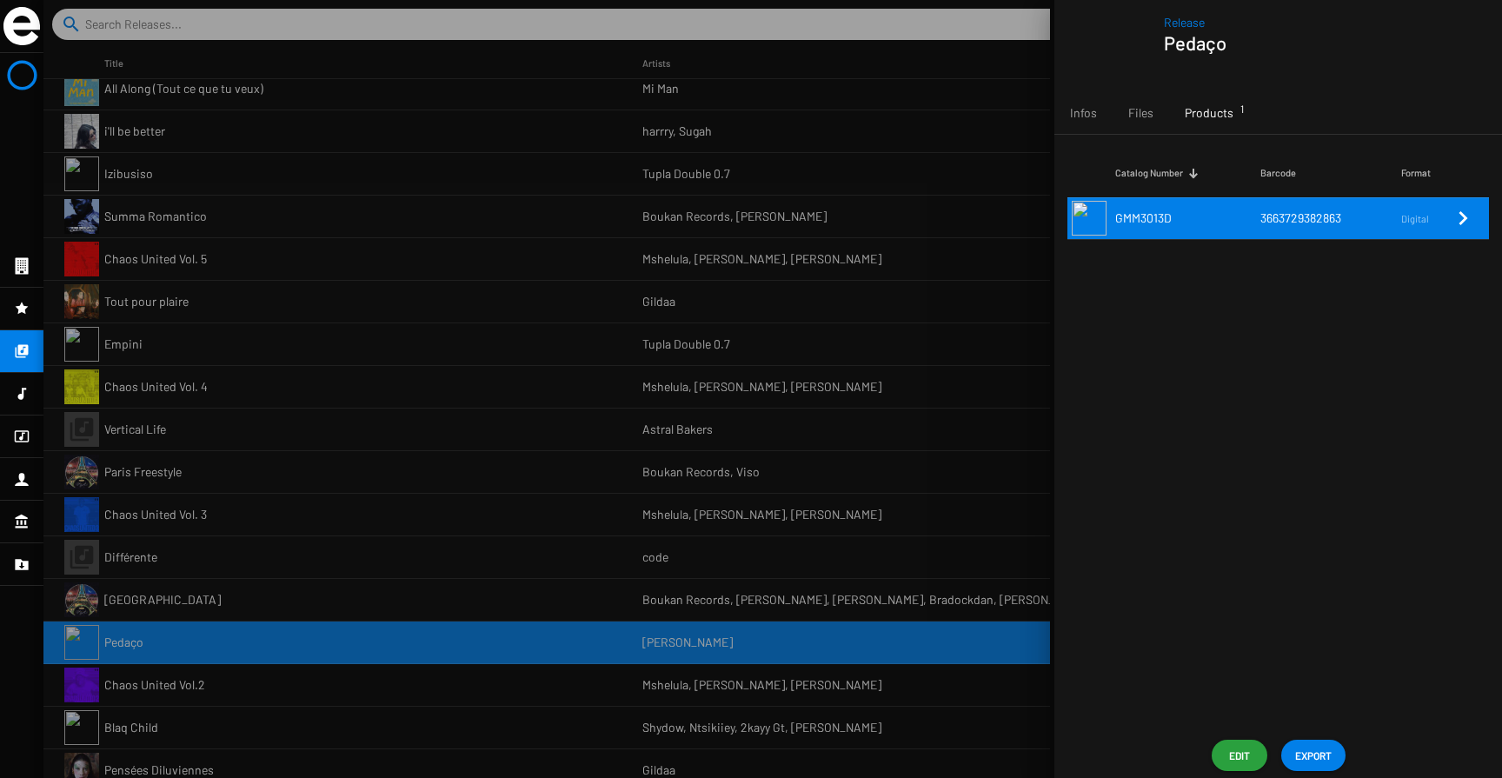
click at [1457, 217] on icon "Remove Reference" at bounding box center [1463, 218] width 21 height 21
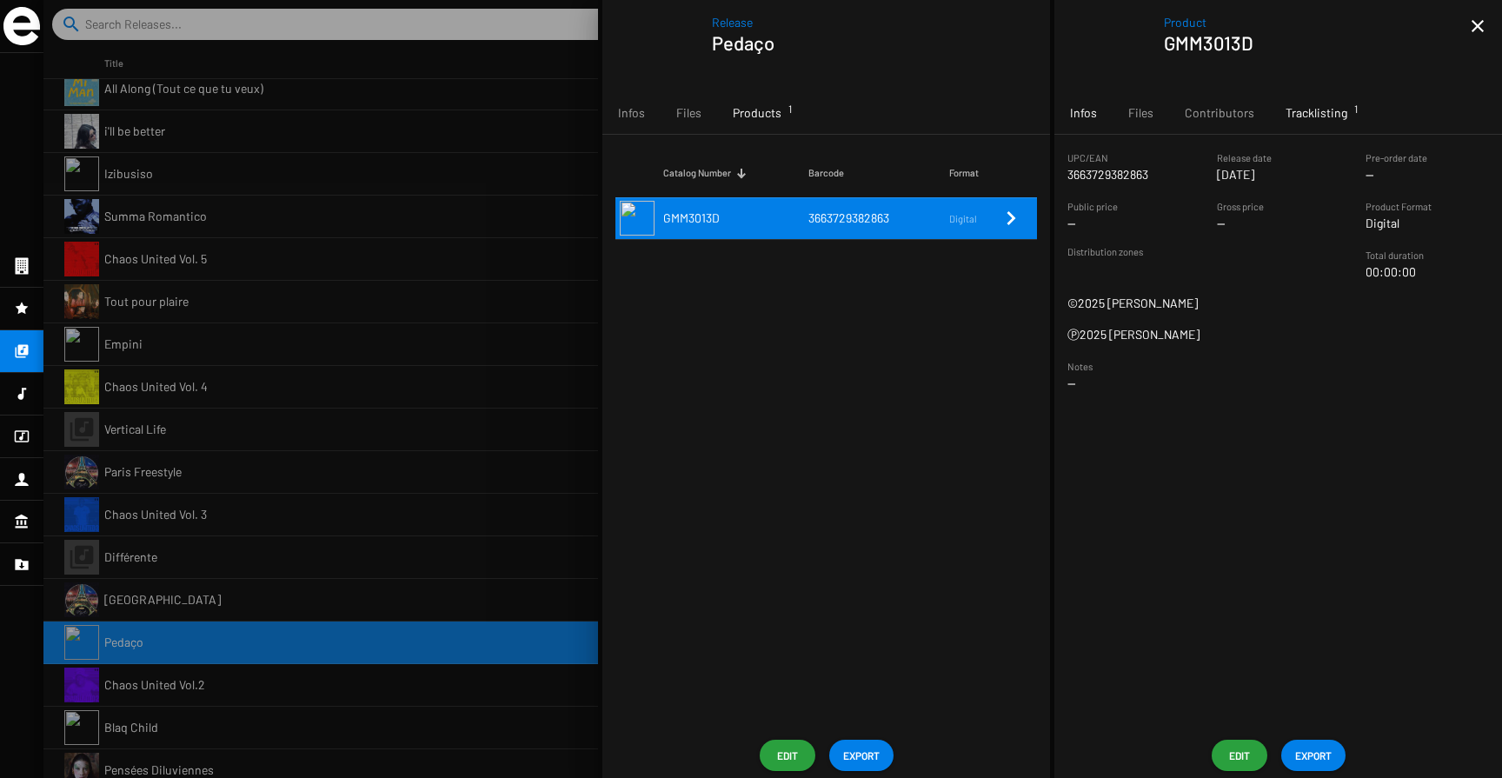
click at [1301, 120] on span "Tracklisting 1" at bounding box center [1317, 112] width 62 height 17
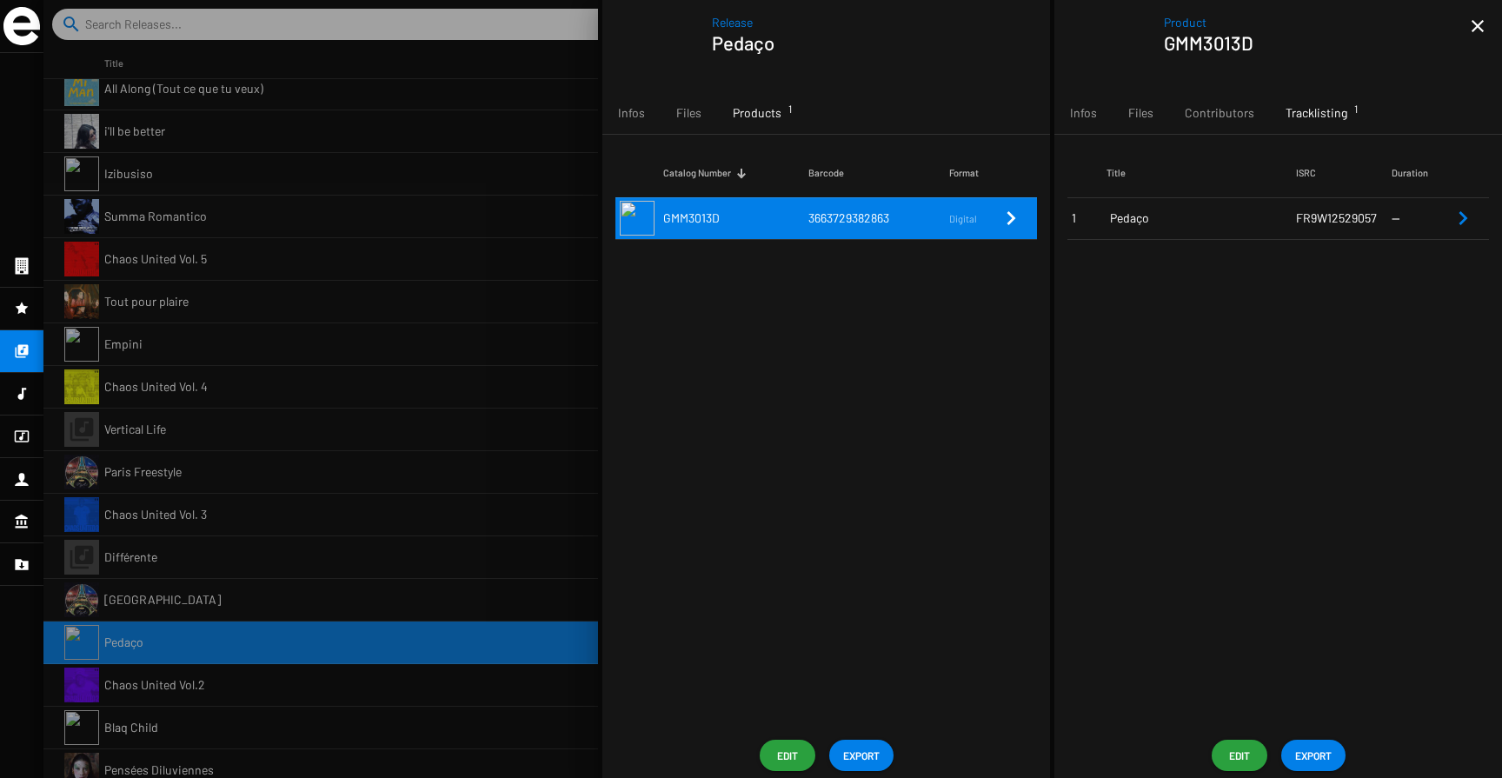
click at [1312, 213] on span "FR9W12529057" at bounding box center [1336, 217] width 81 height 15
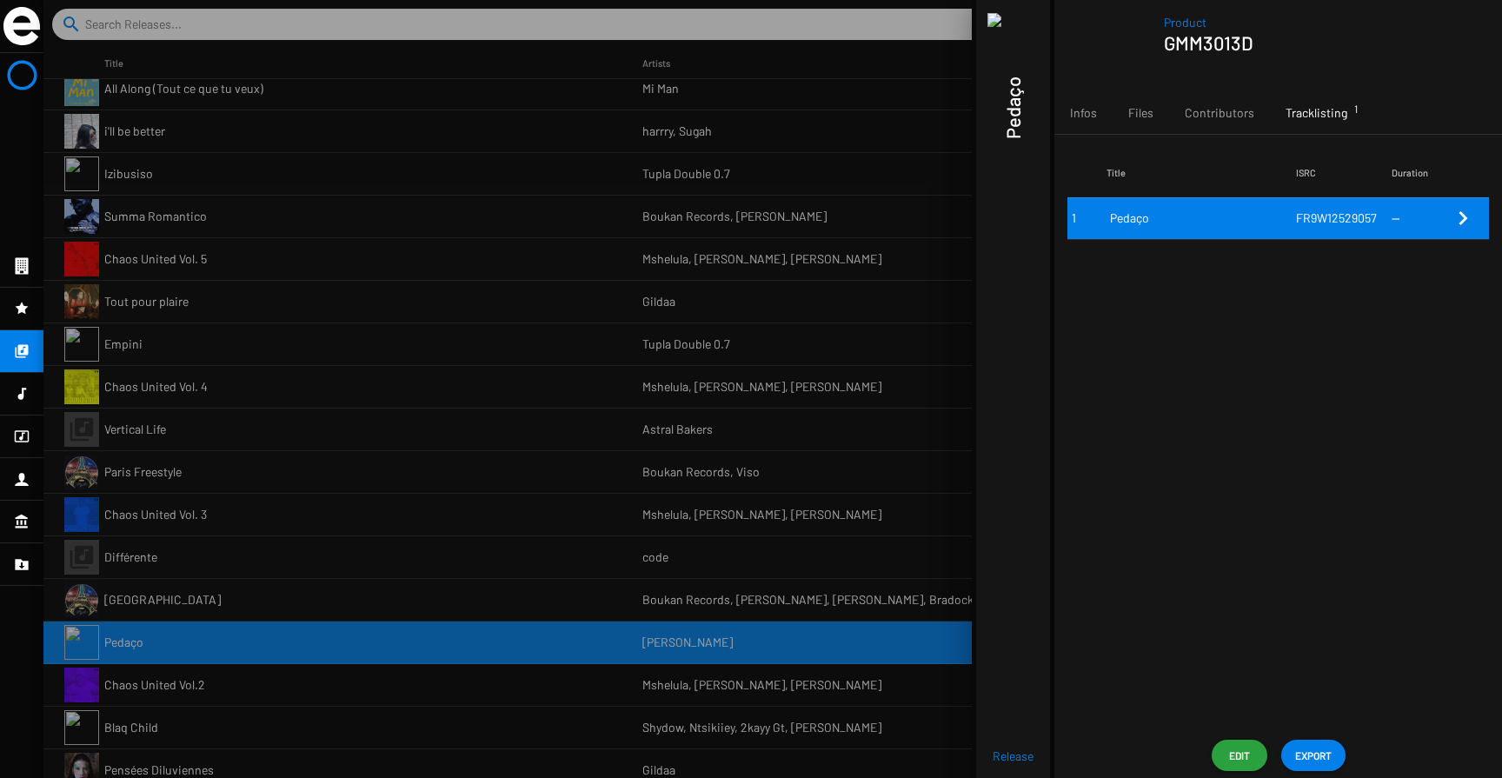
click at [1312, 213] on span "FR9W12529057" at bounding box center [1336, 217] width 81 height 15
copy span "FR9W12529057"
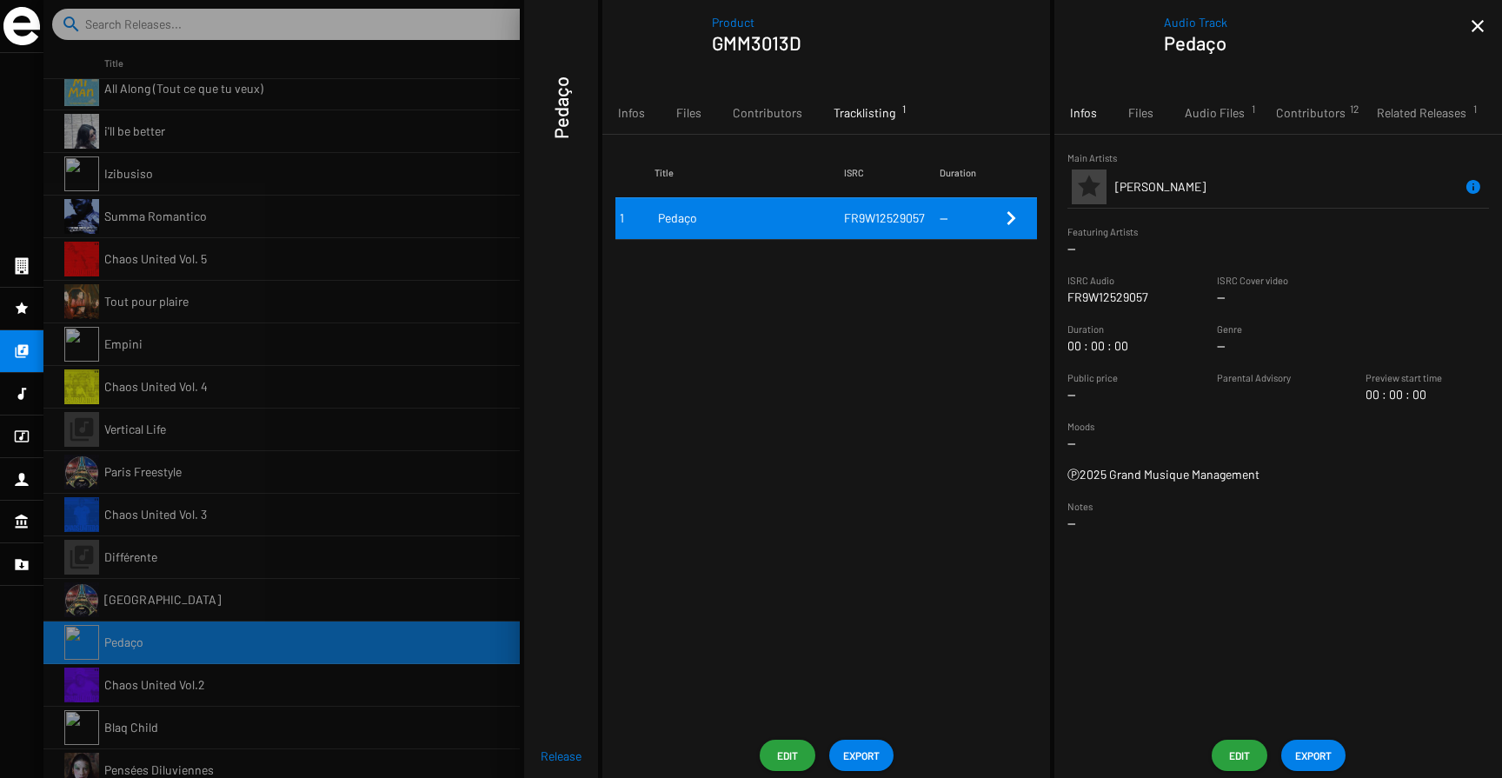
click at [190, 277] on div at bounding box center [772, 389] width 1459 height 778
